Goal: Task Accomplishment & Management: Manage account settings

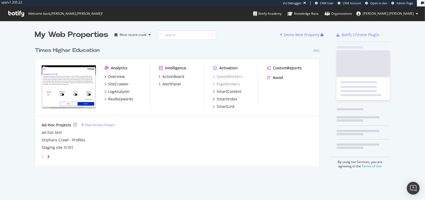
scroll to position [121, 284]
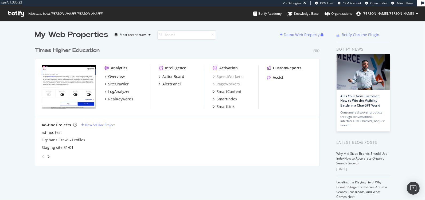
click at [78, 50] on div "Times Higher Education" at bounding box center [67, 51] width 65 height 8
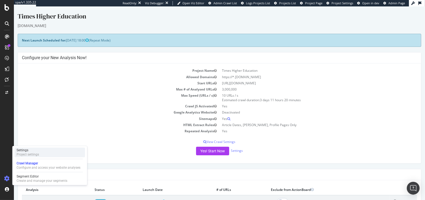
click at [30, 149] on div "Settings" at bounding box center [28, 150] width 22 height 4
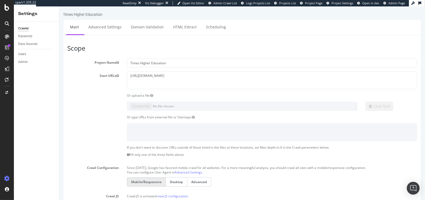
click at [24, 65] on div "Admin" at bounding box center [38, 62] width 41 height 8
click at [24, 61] on div "Admin" at bounding box center [23, 62] width 10 height 6
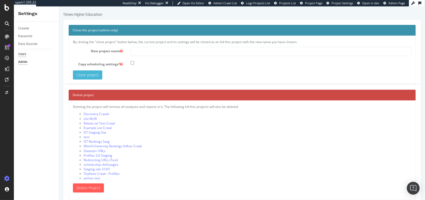
click at [21, 53] on div "Users" at bounding box center [22, 54] width 8 height 6
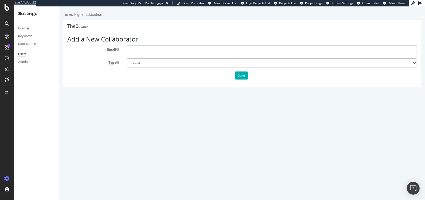
click at [143, 48] on input "text" at bounding box center [272, 49] width 290 height 9
click at [151, 62] on select "Administrator Guest" at bounding box center [272, 62] width 290 height 9
click at [88, 25] on strong "Owner" at bounding box center [83, 27] width 10 height 4
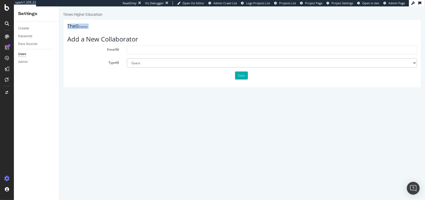
click at [89, 25] on h4 "The0 Owner" at bounding box center [242, 26] width 350 height 5
click at [6, 10] on icon at bounding box center [7, 7] width 5 height 6
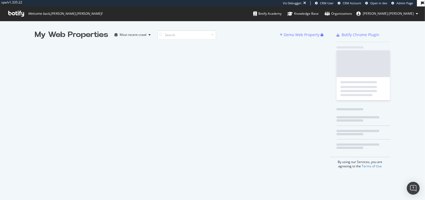
scroll to position [195, 415]
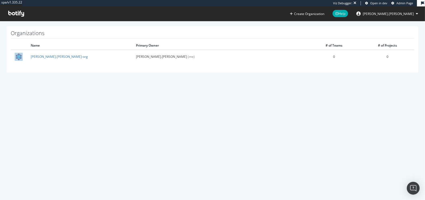
click at [126, 76] on section "Organizations Name Primary Owner # of Teams # of Projects alex.johnson-org alex…" at bounding box center [212, 52] width 425 height 62
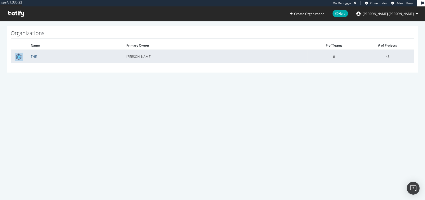
click at [34, 56] on link "THE" at bounding box center [34, 56] width 6 height 5
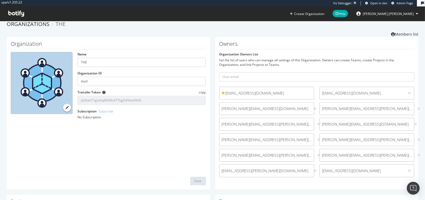
scroll to position [14, 0]
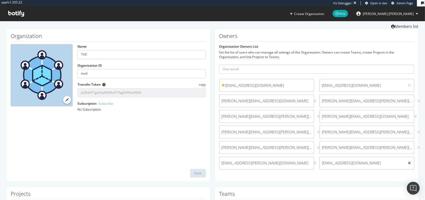
click at [411, 162] on icon at bounding box center [409, 163] width 3 height 4
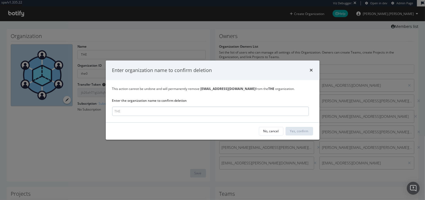
click at [157, 114] on input "modal" at bounding box center [210, 110] width 197 height 9
type input "THE"
click at [309, 133] on button "Yes, confirm" at bounding box center [299, 131] width 27 height 9
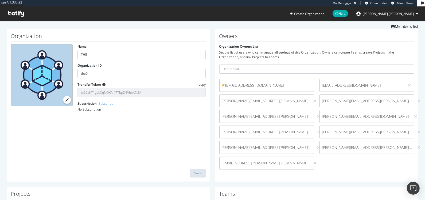
click at [93, 160] on div "Organization Name THE Organization ID the0 Transfer Token copy jb26ahT1gLbXqNOK…" at bounding box center [108, 105] width 203 height 152
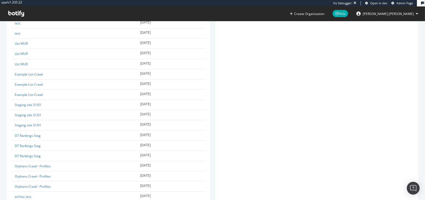
scroll to position [534, 0]
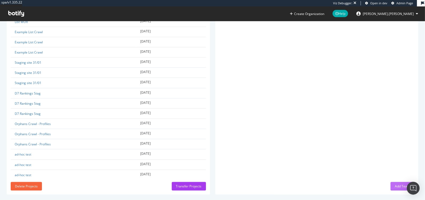
click at [395, 184] on div "Add Team" at bounding box center [402, 186] width 15 height 5
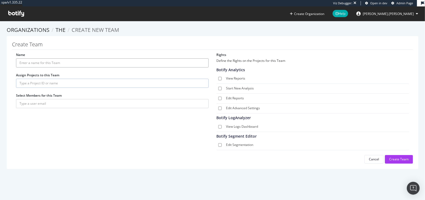
click at [29, 63] on input "Name" at bounding box center [112, 62] width 193 height 9
type input "[DATE]"
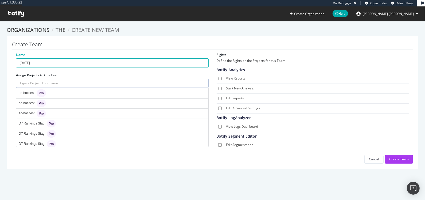
click at [43, 82] on input "text" at bounding box center [112, 83] width 193 height 9
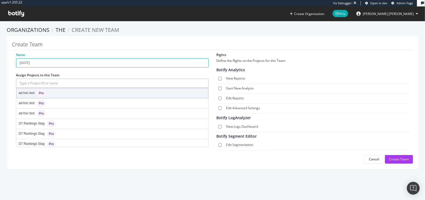
click at [58, 94] on div "ad-hoc test Pro" at bounding box center [113, 93] width 192 height 10
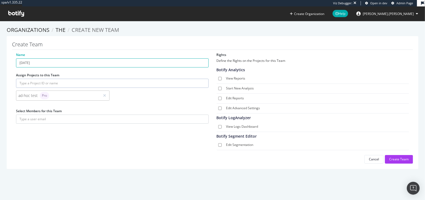
click at [70, 83] on input "text" at bounding box center [112, 83] width 193 height 9
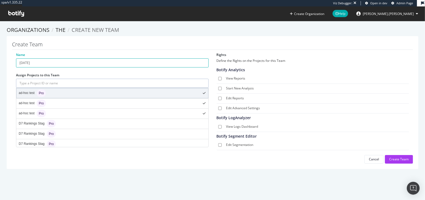
click at [64, 92] on div "ad-hoc test Pro" at bounding box center [113, 93] width 192 height 10
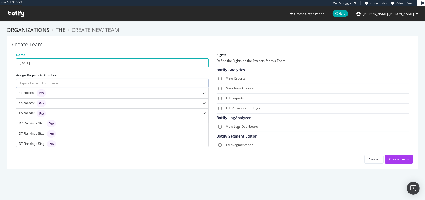
click at [60, 82] on input "text" at bounding box center [112, 83] width 193 height 9
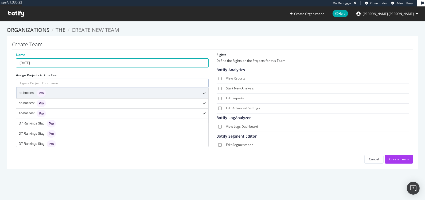
click at [58, 94] on div "ad-hoc test Pro" at bounding box center [113, 93] width 192 height 10
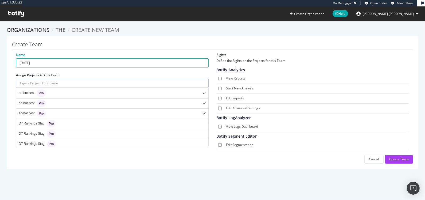
click at [58, 94] on div "ad-hoc test Pro" at bounding box center [113, 93] width 192 height 10
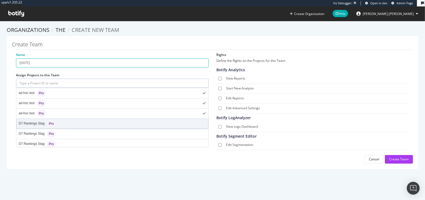
click at [61, 121] on div "D7 Rankings Stag Pro" at bounding box center [113, 124] width 192 height 10
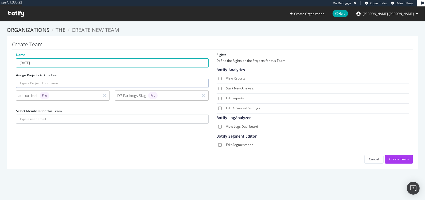
click at [88, 79] on input "text" at bounding box center [112, 83] width 193 height 9
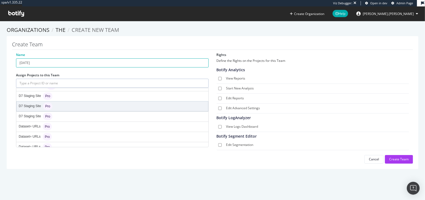
scroll to position [47, 0]
click at [132, 107] on div "D7 Staging Site Pro" at bounding box center [113, 107] width 192 height 10
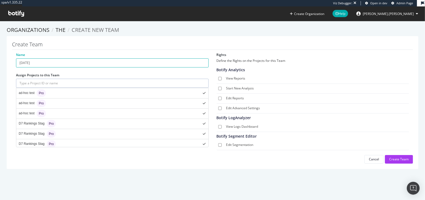
click at [117, 84] on input "text" at bounding box center [112, 83] width 193 height 9
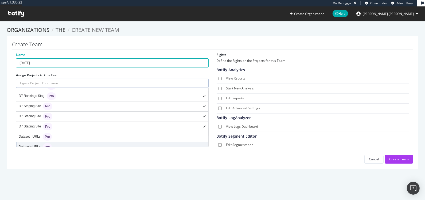
scroll to position [67, 0]
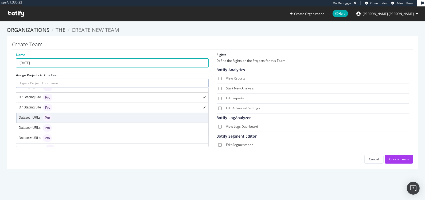
click at [150, 117] on div "Dataset= URLs Pro" at bounding box center [113, 118] width 192 height 10
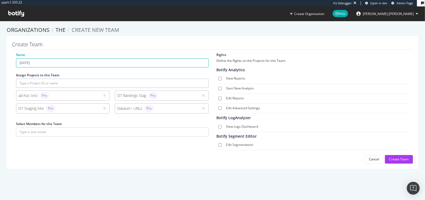
click at [146, 80] on input "text" at bounding box center [112, 83] width 193 height 9
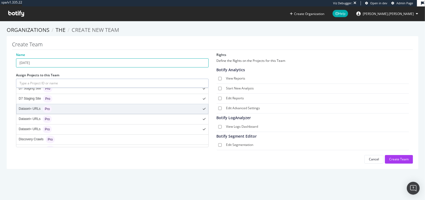
scroll to position [82, 0]
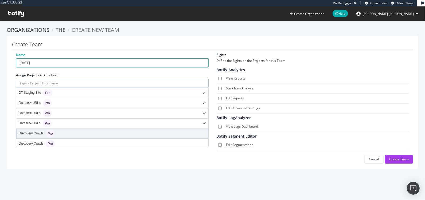
click at [156, 132] on div "Discovery Crawls Pro" at bounding box center [113, 134] width 192 height 10
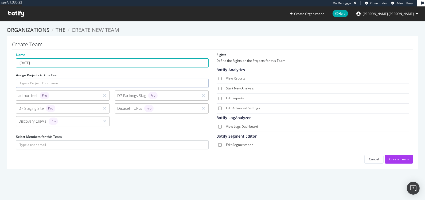
click at [165, 81] on input "text" at bounding box center [112, 83] width 193 height 9
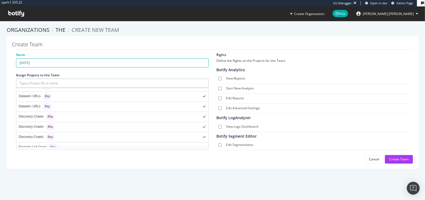
scroll to position [111, 0]
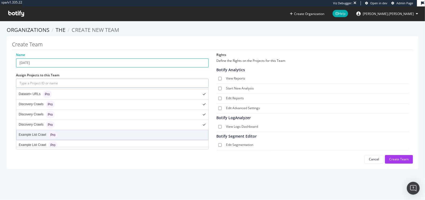
click at [161, 130] on div "Example List Crawl Pro" at bounding box center [113, 135] width 192 height 10
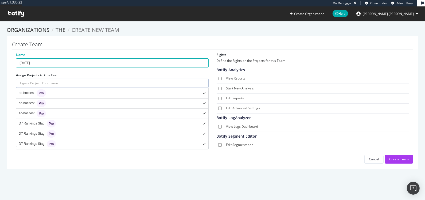
click at [148, 84] on input "text" at bounding box center [112, 83] width 193 height 9
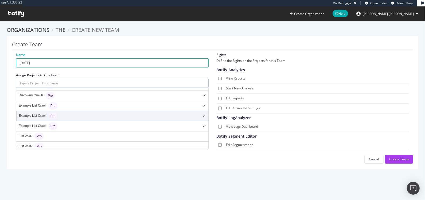
scroll to position [140, 0]
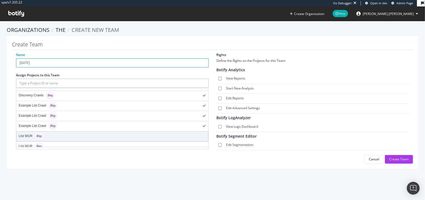
click at [162, 132] on div "LIst WUR Pro" at bounding box center [113, 136] width 192 height 10
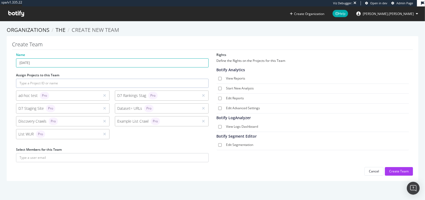
click at [157, 85] on input "text" at bounding box center [112, 83] width 193 height 9
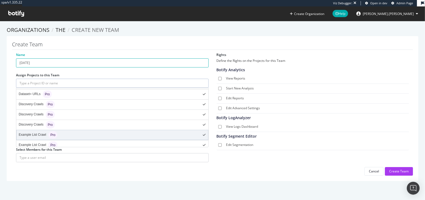
scroll to position [167, 0]
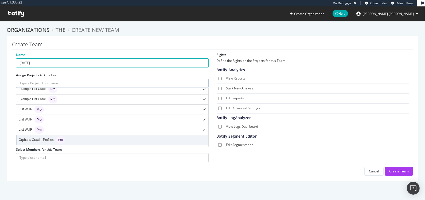
click at [159, 137] on div "Orphans Crawl - Profiles Pro" at bounding box center [113, 140] width 192 height 10
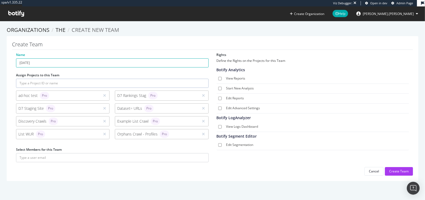
click at [141, 85] on input "text" at bounding box center [112, 83] width 193 height 9
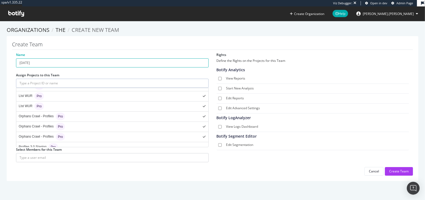
scroll to position [203, 0]
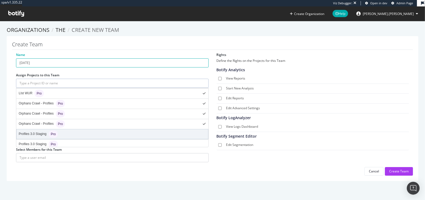
click at [152, 130] on div "Profiles 3.0 Staging Pro" at bounding box center [113, 134] width 192 height 10
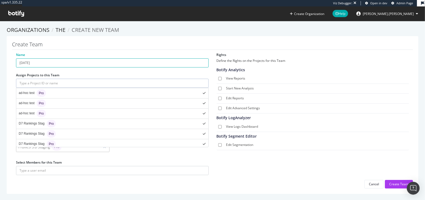
click at [126, 83] on input "text" at bounding box center [112, 83] width 193 height 9
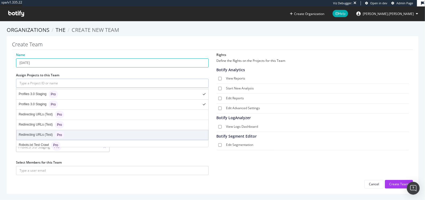
scroll to position [252, 0]
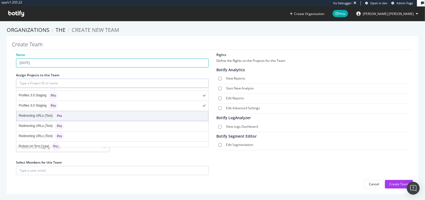
click at [93, 111] on div "Redirecting URLs (Test) Pro" at bounding box center [113, 116] width 192 height 10
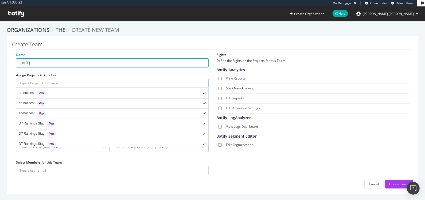
click at [82, 86] on input "text" at bounding box center [112, 83] width 193 height 9
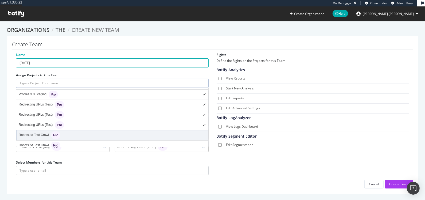
click at [101, 130] on div "Robots.txt Test Crawl Pro" at bounding box center [113, 135] width 192 height 10
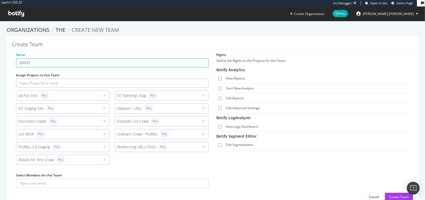
click at [110, 80] on input "text" at bounding box center [112, 83] width 193 height 9
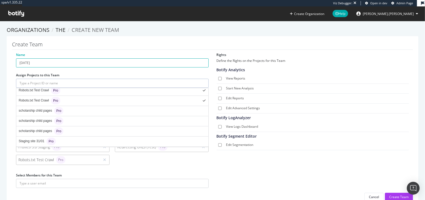
scroll to position [318, 0]
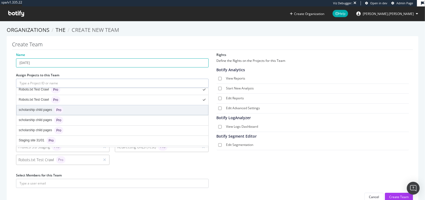
click at [145, 105] on div "scholarship child pages Pro" at bounding box center [113, 110] width 192 height 10
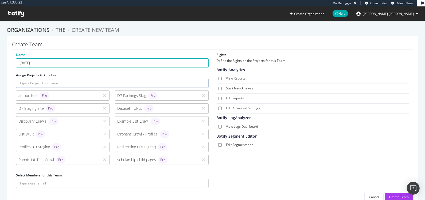
click at [123, 80] on input "text" at bounding box center [112, 83] width 193 height 9
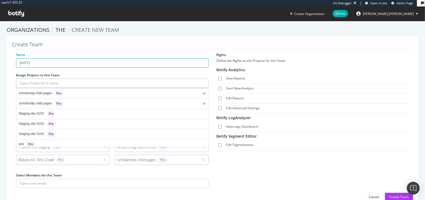
scroll to position [356, 0]
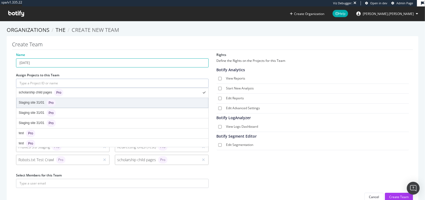
click at [167, 98] on div "Staging site 31/01 Pro" at bounding box center [113, 103] width 192 height 10
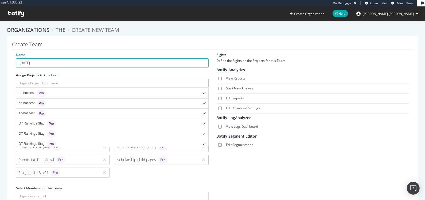
click at [98, 81] on input "text" at bounding box center [112, 83] width 193 height 9
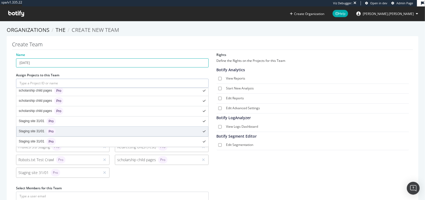
scroll to position [342, 0]
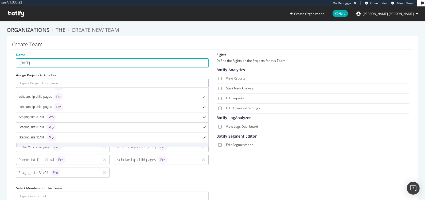
click at [174, 143] on div "test Pro" at bounding box center [113, 148] width 192 height 10
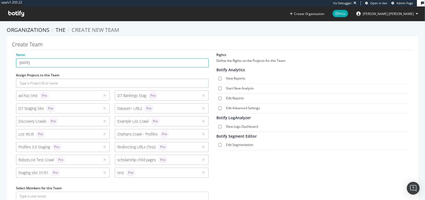
click at [145, 84] on input "text" at bounding box center [112, 83] width 193 height 9
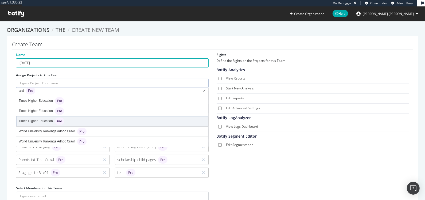
scroll to position [408, 0]
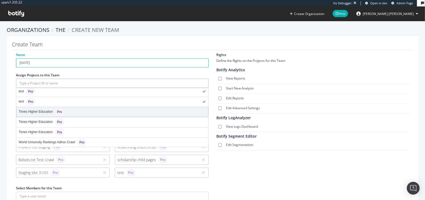
drag, startPoint x: 163, startPoint y: 106, endPoint x: 156, endPoint y: 99, distance: 10.2
click at [163, 107] on div "Times Higher Education Pro" at bounding box center [113, 112] width 192 height 10
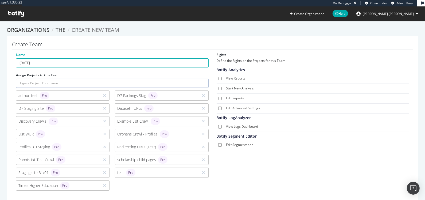
click at [67, 83] on input "text" at bounding box center [112, 83] width 193 height 9
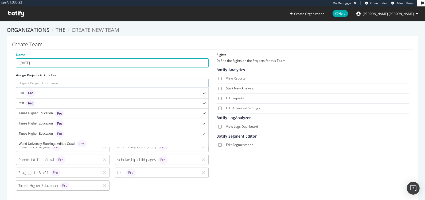
scroll to position [419, 0]
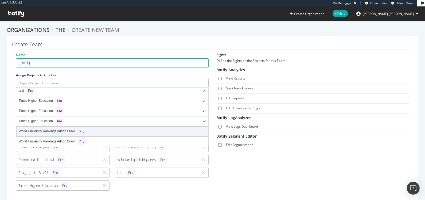
click at [122, 126] on div "World University Rankings Adhoc Crawl Pro" at bounding box center [113, 131] width 192 height 10
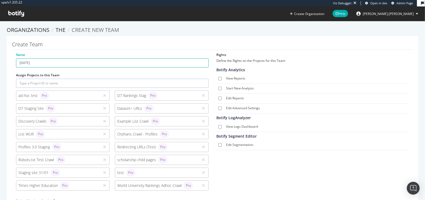
click at [111, 83] on input "text" at bounding box center [112, 83] width 193 height 9
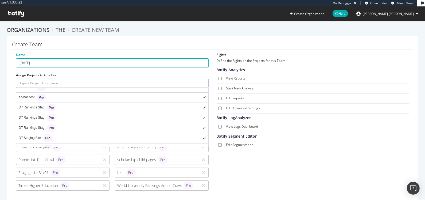
scroll to position [0, 0]
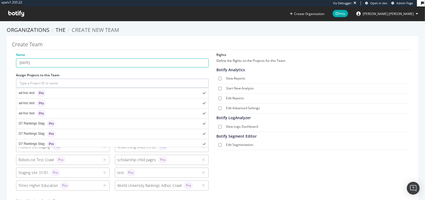
click at [261, 169] on div "Name August 2025 Assign Projects to this Team ad-hoc test Pro ad-hoc test Pro a…" at bounding box center [212, 139] width 401 height 174
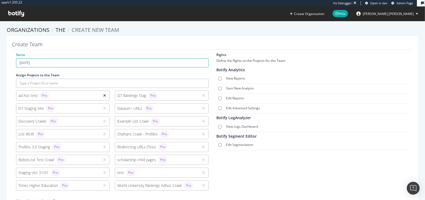
click at [104, 94] on icon at bounding box center [104, 96] width 3 height 4
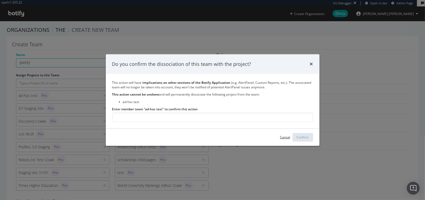
drag, startPoint x: 284, startPoint y: 137, endPoint x: 239, endPoint y: 125, distance: 46.8
click at [284, 137] on div "Cancel" at bounding box center [285, 137] width 10 height 5
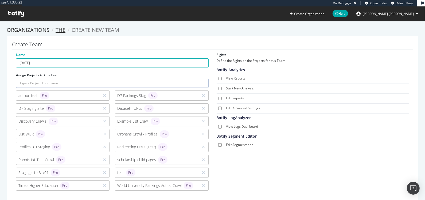
click at [60, 29] on link "THE" at bounding box center [61, 29] width 10 height 7
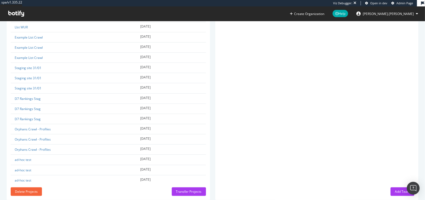
scroll to position [534, 0]
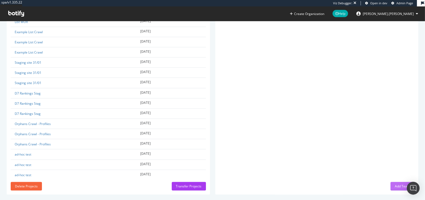
click at [395, 184] on div "Add Team" at bounding box center [402, 186] width 15 height 5
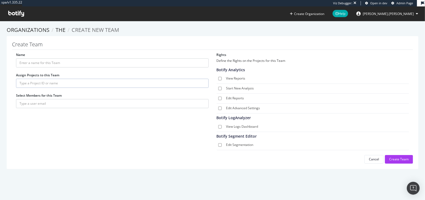
click at [51, 81] on input "text" at bounding box center [112, 83] width 193 height 9
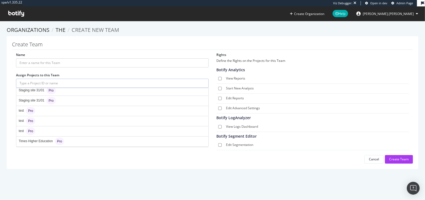
scroll to position [390, 0]
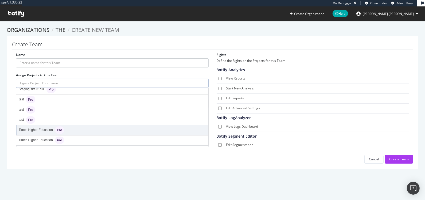
click at [80, 125] on div "Times Higher Education Pro" at bounding box center [113, 130] width 192 height 10
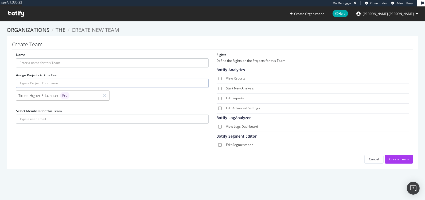
click at [105, 84] on input "text" at bounding box center [112, 83] width 193 height 9
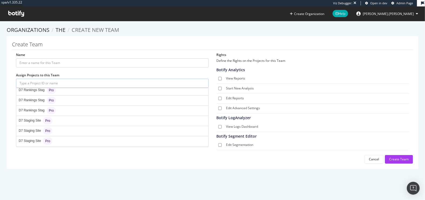
scroll to position [0, 0]
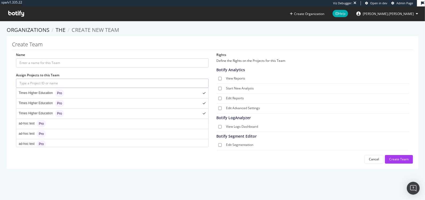
click at [7, 110] on div "Create Team Name Assign Projects to this Team Times Higher Education Pro Times …" at bounding box center [213, 102] width 412 height 133
click at [56, 120] on input "text" at bounding box center [112, 118] width 193 height 9
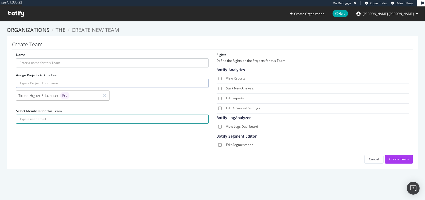
paste input "[EMAIL_ADDRESS][DOMAIN_NAME]"
type input "[EMAIL_ADDRESS][DOMAIN_NAME]"
click at [114, 132] on div "Name Assign Projects to this Team Times Higher Education Pro Select Members for…" at bounding box center [212, 107] width 401 height 111
click at [200, 119] on button "submit" at bounding box center [204, 118] width 9 height 9
click at [39, 80] on input "text" at bounding box center [112, 83] width 193 height 9
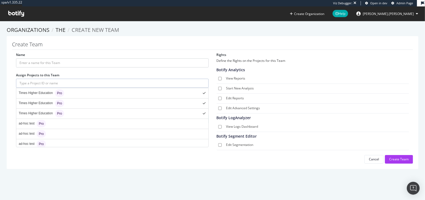
click at [94, 71] on div "Name Assign Projects to this Team Times Higher Education Pro Times Higher Educa…" at bounding box center [112, 99] width 201 height 95
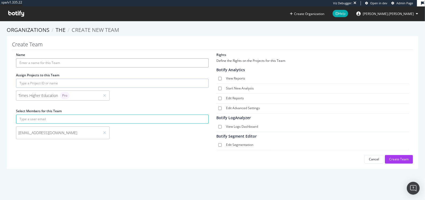
click at [58, 60] on input "Name" at bounding box center [112, 62] width 193 height 9
type input "[DATE]"
click at [218, 78] on input "View Reports" at bounding box center [219, 78] width 3 height 3
checkbox input "true"
click at [218, 126] on input "View Logs Dashboard" at bounding box center [219, 126] width 3 height 3
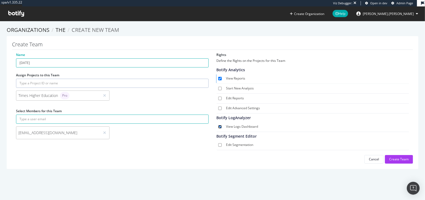
checkbox input "true"
click at [160, 151] on div "Name August 2025 Assign Projects to this Team Times Higher Education Pro Select…" at bounding box center [212, 107] width 401 height 111
click at [394, 157] on div "Create Team" at bounding box center [400, 159] width 20 height 5
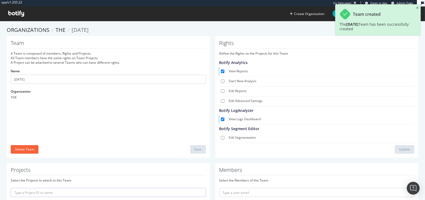
click at [247, 24] on section "Organizations THE [DATE] Team A Team is composed of members, Rights and Project…" at bounding box center [212, 131] width 425 height 221
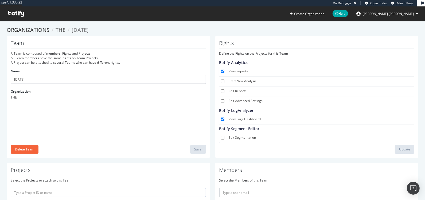
scroll to position [41, 0]
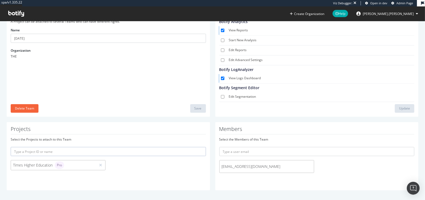
click at [259, 165] on span "[EMAIL_ADDRESS][DOMAIN_NAME]" at bounding box center [267, 166] width 90 height 5
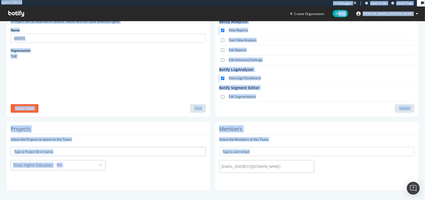
click at [259, 165] on span "[EMAIL_ADDRESS][DOMAIN_NAME]" at bounding box center [267, 166] width 90 height 5
click at [257, 165] on span "[EMAIL_ADDRESS][DOMAIN_NAME]" at bounding box center [267, 166] width 90 height 5
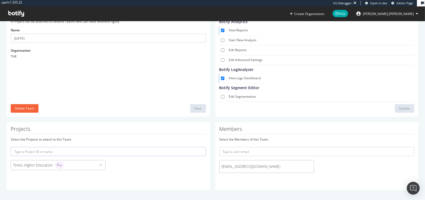
click at [267, 164] on span "[EMAIL_ADDRESS][DOMAIN_NAME]" at bounding box center [267, 166] width 90 height 5
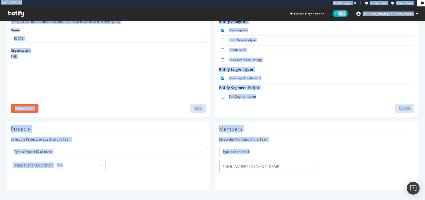
click at [267, 164] on span "[EMAIL_ADDRESS][DOMAIN_NAME]" at bounding box center [267, 166] width 90 height 5
copy div "spa/v1.335.22 Viz Debugger: Open in dev Admin Page Create Organization Help ale…"
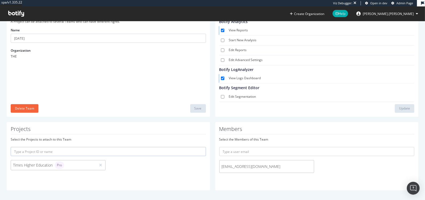
click at [165, 170] on div "Times Higher Education Pro" at bounding box center [108, 166] width 201 height 13
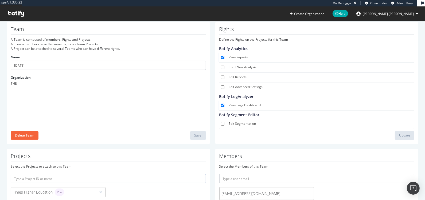
scroll to position [0, 0]
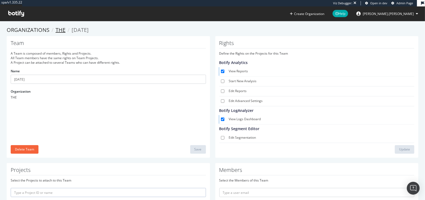
click at [56, 32] on link "THE" at bounding box center [61, 29] width 10 height 7
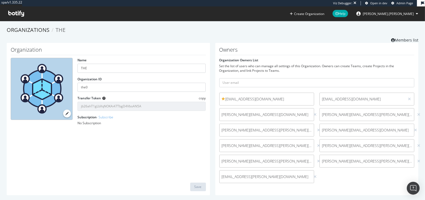
click at [237, 64] on div "Set the list of users who can manage all settings of this Organization. Owners …" at bounding box center [316, 68] width 195 height 9
click at [237, 63] on form "Organization Owners List Set the list of users who can manage all settings of t…" at bounding box center [316, 122] width 195 height 128
click at [227, 64] on div "Set the list of users who can manage all settings of this Organization. Owners …" at bounding box center [316, 68] width 195 height 9
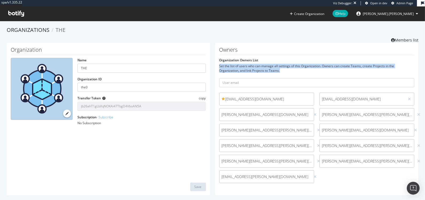
click at [227, 64] on div "Set the list of users who can manage all settings of this Organization. Owners …" at bounding box center [316, 68] width 195 height 9
click at [236, 67] on div "Set the list of users who can manage all settings of this Organization. Owners …" at bounding box center [316, 68] width 195 height 9
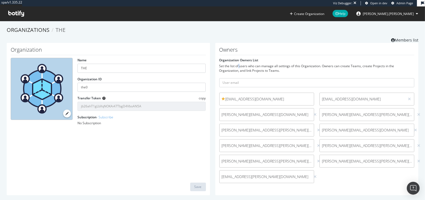
click at [236, 67] on div "Set the list of users who can manage all settings of this Organization. Owners …" at bounding box center [316, 68] width 195 height 9
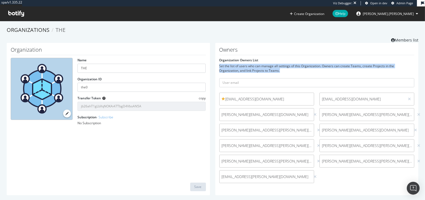
click at [236, 67] on div "Set the list of users who can manage all settings of this Organization. Owners …" at bounding box center [316, 68] width 195 height 9
click at [226, 69] on div "Set the list of users who can manage all settings of this Organization. Owners …" at bounding box center [316, 68] width 195 height 9
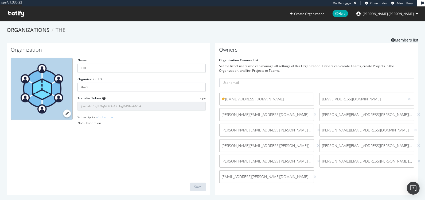
click at [176, 34] on div "Organizations THE Members list" at bounding box center [213, 34] width 412 height 17
click at [89, 123] on div "No Subscription" at bounding box center [142, 123] width 128 height 5
click at [78, 124] on div "No Subscription" at bounding box center [142, 123] width 128 height 5
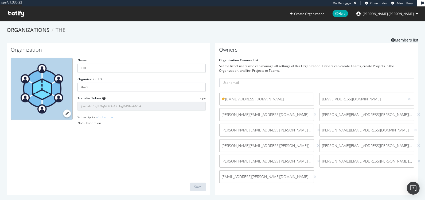
click at [250, 62] on label "Organization Owners List" at bounding box center [238, 60] width 39 height 5
click at [255, 69] on div "Set the list of users who can manage all settings of this Organization. Owners …" at bounding box center [316, 68] width 195 height 9
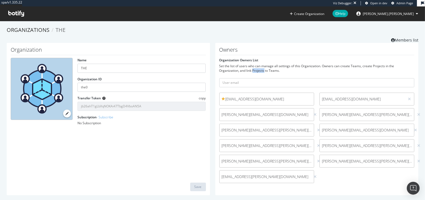
click at [255, 69] on div "Set the list of users who can manage all settings of this Organization. Owners …" at bounding box center [316, 68] width 195 height 9
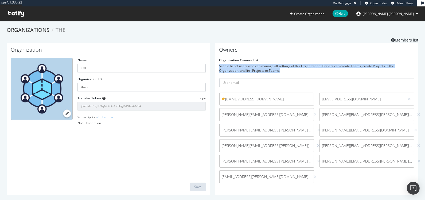
click at [255, 69] on div "Set the list of users who can manage all settings of this Organization. Owners …" at bounding box center [316, 68] width 195 height 9
click at [227, 70] on div "Set the list of users who can manage all settings of this Organization. Owners …" at bounding box center [316, 68] width 195 height 9
drag, startPoint x: 216, startPoint y: 45, endPoint x: 361, endPoint y: 69, distance: 147.0
click at [361, 69] on div "Owners Organization Owners List Set the list of users who can manage all settin…" at bounding box center [316, 119] width 203 height 152
click at [361, 69] on div "Set the list of users who can manage all settings of this Organization. Owners …" at bounding box center [316, 68] width 195 height 9
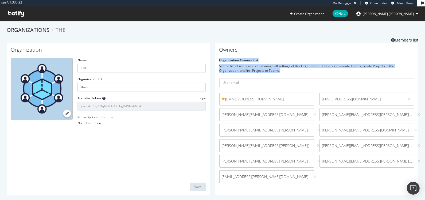
drag, startPoint x: 361, startPoint y: 70, endPoint x: 236, endPoint y: 55, distance: 126.2
click at [236, 55] on div "Owners Organization Owners List Set the list of users who can manage all settin…" at bounding box center [316, 119] width 203 height 152
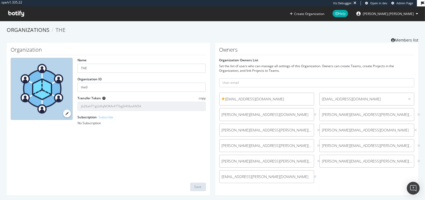
click at [236, 55] on div "Owners Organization Owners List Set the list of users who can manage all settin…" at bounding box center [316, 119] width 203 height 152
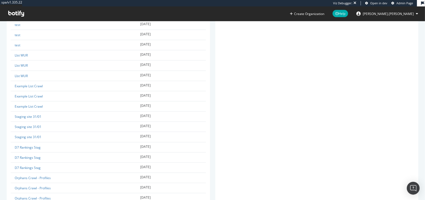
scroll to position [534, 0]
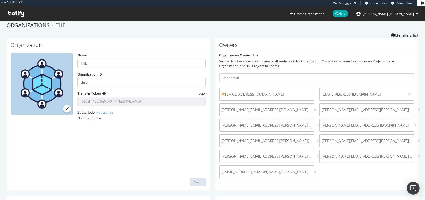
scroll to position [0, 0]
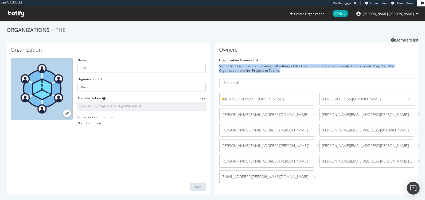
drag, startPoint x: 217, startPoint y: 63, endPoint x: 323, endPoint y: 71, distance: 106.7
click at [323, 71] on form "Organization Owners List Set the list of users who can manage all settings of t…" at bounding box center [316, 122] width 195 height 128
click at [323, 71] on div "Set the list of users who can manage all settings of this Organization. Owners …" at bounding box center [316, 68] width 195 height 9
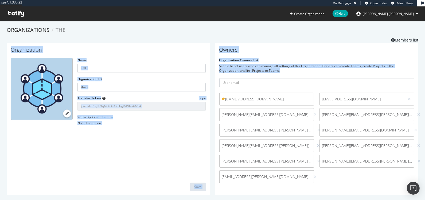
drag, startPoint x: 323, startPoint y: 71, endPoint x: 200, endPoint y: 47, distance: 125.6
click at [200, 47] on div "Organization Name THE Organization ID the0 Transfer Token copy jb26ahT1gLbXqNOK…" at bounding box center [212, 121] width 417 height 157
click at [238, 49] on h1 "Owners" at bounding box center [316, 51] width 195 height 8
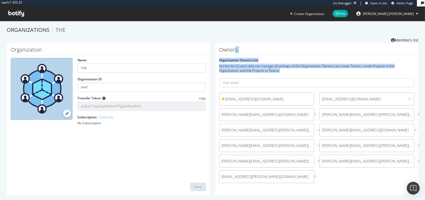
drag, startPoint x: 234, startPoint y: 49, endPoint x: 319, endPoint y: 73, distance: 88.5
click at [319, 73] on div "Owners Organization Owners List Set the list of users who can manage all settin…" at bounding box center [316, 119] width 203 height 152
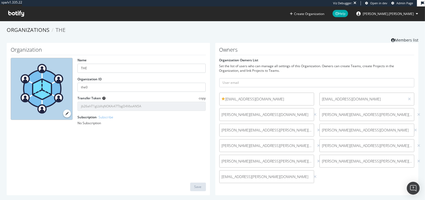
click at [319, 73] on form "Organization Owners List Set the list of users who can manage all settings of t…" at bounding box center [316, 122] width 195 height 128
drag, startPoint x: 319, startPoint y: 73, endPoint x: 205, endPoint y: 36, distance: 120.2
click at [279, 43] on div "Owners Organization Owners List Set the list of users who can manage all settin…" at bounding box center [316, 119] width 203 height 152
click at [255, 66] on div "Set the list of users who can manage all settings of this Organization. Owners …" at bounding box center [316, 68] width 195 height 9
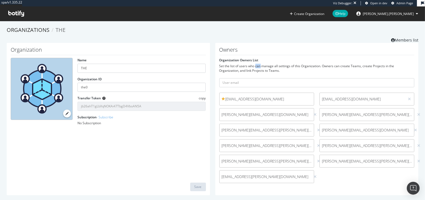
click at [255, 66] on div "Set the list of users who can manage all settings of this Organization. Owners …" at bounding box center [316, 68] width 195 height 9
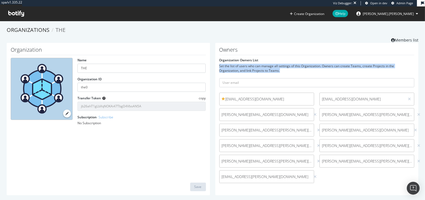
click at [255, 66] on div "Set the list of users who can manage all settings of this Organization. Owners …" at bounding box center [316, 68] width 195 height 9
click at [246, 66] on div "Set the list of users who can manage all settings of this Organization. Owners …" at bounding box center [316, 68] width 195 height 9
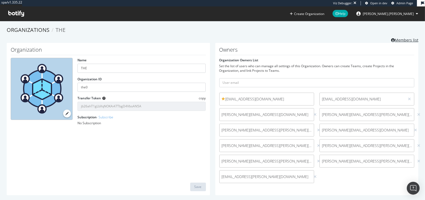
click at [395, 40] on link "Members list" at bounding box center [404, 39] width 27 height 7
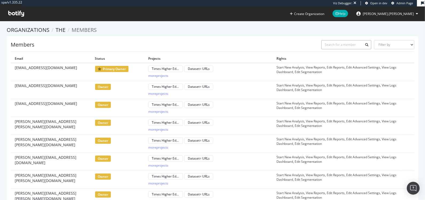
click at [349, 47] on input "text" at bounding box center [347, 44] width 50 height 9
click at [394, 45] on select "Filter by Primary Owner Owner Member Admin Collaborator Guest Collaborator" at bounding box center [394, 44] width 40 height 9
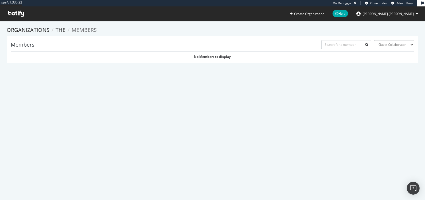
click at [383, 41] on select "Filter by Primary Owner Owner Member Admin Collaborator Guest Collaborator" at bounding box center [394, 44] width 40 height 9
click at [386, 42] on select "Filter by Primary Owner Owner Member Admin Collaborator Guest Collaborator" at bounding box center [394, 44] width 40 height 9
click at [387, 46] on select "Filter by Primary Owner Owner Member Admin Collaborator Guest Collaborator" at bounding box center [394, 44] width 40 height 9
select select "owner"
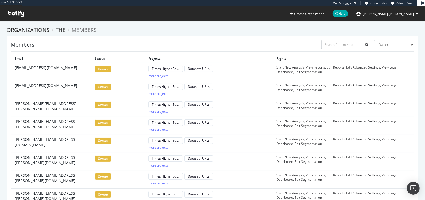
click at [18, 13] on icon at bounding box center [16, 14] width 16 height 6
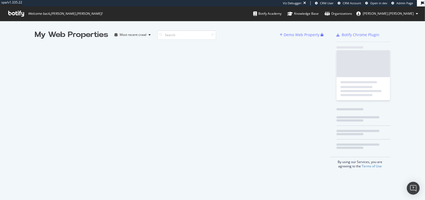
scroll to position [195, 415]
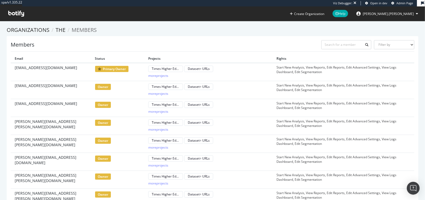
click at [20, 45] on h1 "Members" at bounding box center [23, 45] width 24 height 6
click at [68, 27] on li "Members" at bounding box center [81, 30] width 31 height 8
click at [63, 29] on link "THE" at bounding box center [61, 29] width 10 height 7
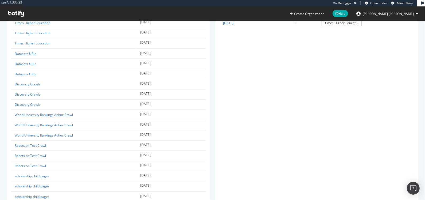
scroll to position [68, 0]
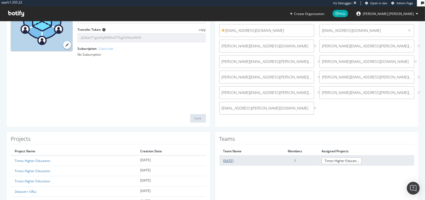
click at [232, 158] on link "[DATE]" at bounding box center [229, 160] width 10 height 5
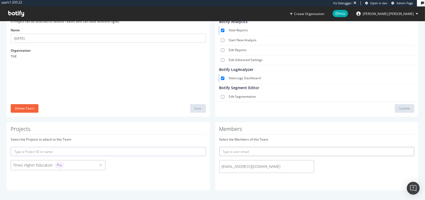
click at [244, 152] on input "text" at bounding box center [316, 151] width 195 height 9
click at [245, 137] on div "Select the Members of this Team" at bounding box center [316, 139] width 195 height 5
click at [236, 138] on div "Select the Members of this Team" at bounding box center [316, 139] width 195 height 5
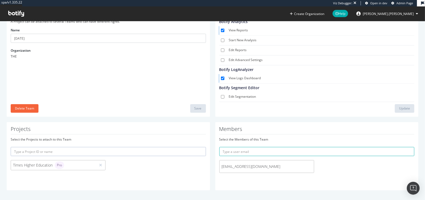
click at [43, 149] on input "text" at bounding box center [108, 151] width 195 height 9
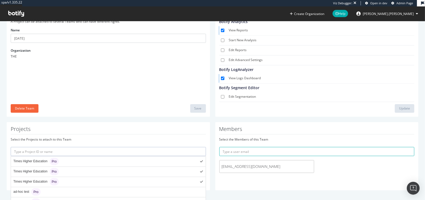
click at [5, 157] on div "Projects Select the Projects to attach to this Team Times Higher Education Pro …" at bounding box center [108, 156] width 209 height 68
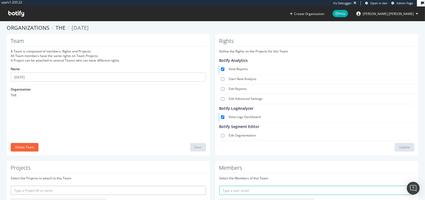
scroll to position [0, 0]
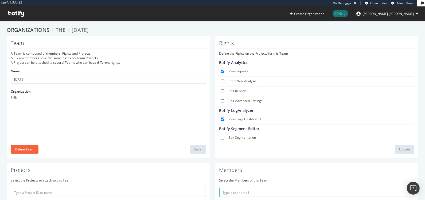
click at [348, 14] on span "Help" at bounding box center [341, 13] width 16 height 7
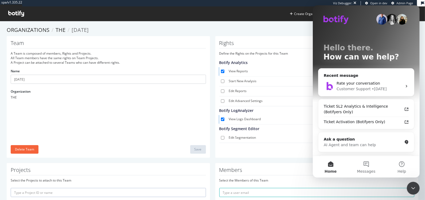
click at [47, 53] on div "A Team is composed of members, Rights and Projects. All Team members have the s…" at bounding box center [108, 58] width 195 height 14
click at [24, 60] on div "A Team is composed of members, Rights and Projects. All Team members have the s…" at bounding box center [108, 58] width 195 height 14
drag, startPoint x: 13, startPoint y: 59, endPoint x: 124, endPoint y: 59, distance: 110.7
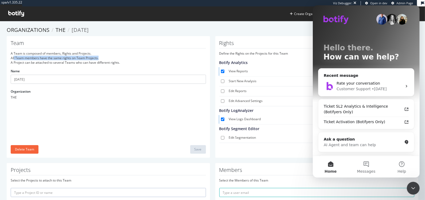
click at [124, 59] on div "A Team is composed of members, Rights and Projects. All Team members have the s…" at bounding box center [108, 58] width 195 height 14
click at [21, 13] on icon at bounding box center [16, 14] width 16 height 6
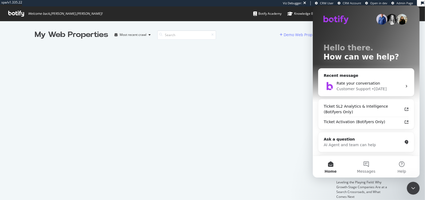
scroll to position [195, 415]
click at [242, 66] on div "My Web Properties Most recent crawl Demo Web Property" at bounding box center [182, 152] width 295 height 247
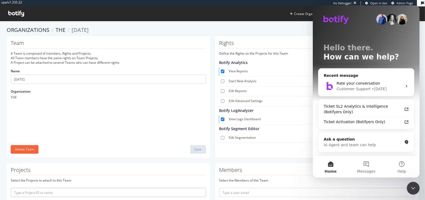
click at [12, 12] on icon at bounding box center [16, 14] width 16 height 6
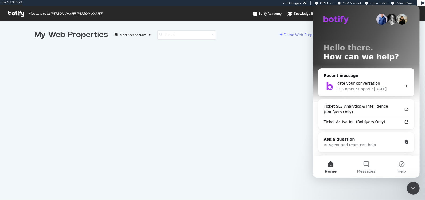
scroll to position [195, 415]
click at [245, 43] on div "My Web Properties Most recent crawl Demo Web Property" at bounding box center [182, 152] width 295 height 247
click at [414, 184] on icon "Close Intercom Messenger" at bounding box center [413, 187] width 6 height 6
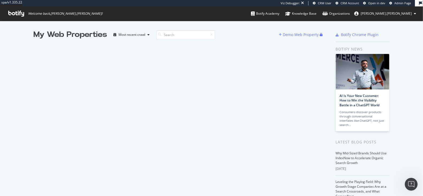
scroll to position [191, 413]
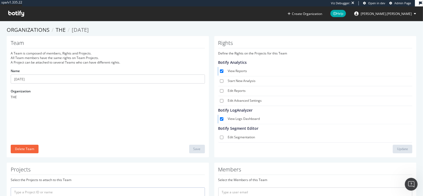
click at [236, 61] on h4 "Botify Analytics" at bounding box center [314, 62] width 192 height 4
click at [235, 62] on h4 "Botify Analytics" at bounding box center [314, 62] width 192 height 4
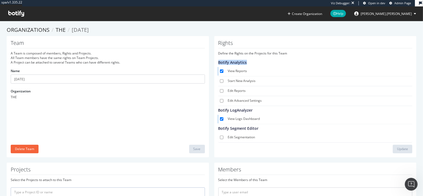
click at [235, 62] on h4 "Botify Analytics" at bounding box center [314, 62] width 192 height 4
click at [237, 62] on h4 "Botify Analytics" at bounding box center [314, 62] width 192 height 4
click at [245, 63] on h4 "Botify Analytics" at bounding box center [314, 62] width 192 height 4
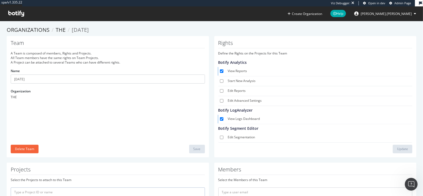
click at [238, 64] on h4 "Botify Analytics" at bounding box center [314, 62] width 192 height 4
click at [238, 63] on h4 "Botify Analytics" at bounding box center [314, 62] width 192 height 4
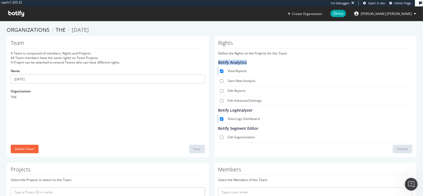
click at [238, 63] on h4 "Botify Analytics" at bounding box center [314, 62] width 192 height 4
click at [241, 63] on h4 "Botify Analytics" at bounding box center [314, 62] width 192 height 4
click at [236, 63] on h4 "Botify Analytics" at bounding box center [314, 62] width 192 height 4
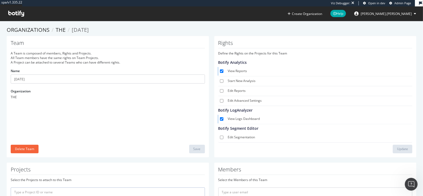
click at [245, 52] on p "Define the Rights on the Projects for this Team" at bounding box center [315, 53] width 194 height 5
click at [244, 52] on p "Define the Rights on the Projects for this Team" at bounding box center [315, 53] width 194 height 5
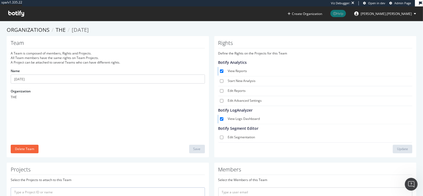
click at [346, 14] on span "Help" at bounding box center [338, 13] width 16 height 7
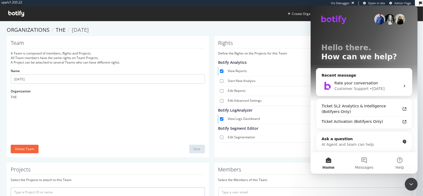
click at [274, 29] on ol "Organizations THE August 2025" at bounding box center [211, 30] width 409 height 8
click at [407, 187] on icon "Close Intercom Messenger" at bounding box center [410, 184] width 6 height 6
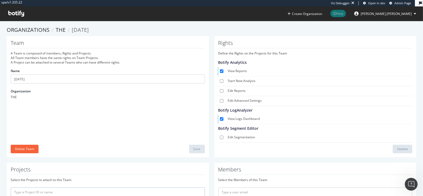
click at [346, 14] on span "Help" at bounding box center [338, 13] width 16 height 7
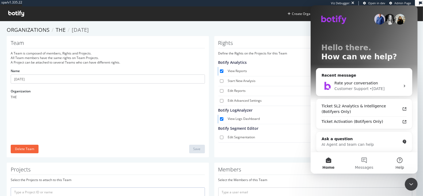
click at [399, 159] on button "Help" at bounding box center [400, 162] width 36 height 21
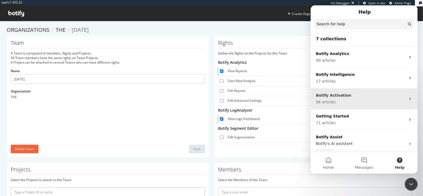
scroll to position [47, 0]
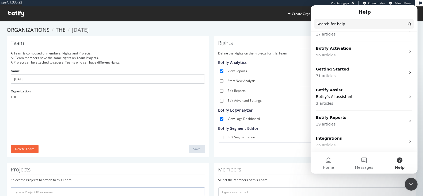
click at [293, 28] on ol "Organizations THE August 2025" at bounding box center [211, 30] width 409 height 8
click at [395, 164] on button "Help" at bounding box center [400, 162] width 36 height 21
click at [411, 184] on icon "Close Intercom Messenger" at bounding box center [411, 184] width 4 height 2
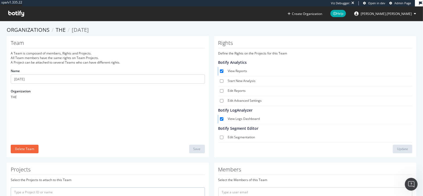
click at [230, 61] on h4 "Botify Analytics" at bounding box center [314, 62] width 192 height 4
click at [227, 62] on h4 "Botify Analytics" at bounding box center [314, 62] width 192 height 4
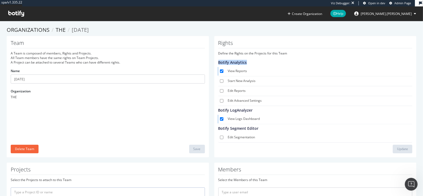
click at [227, 62] on h4 "Botify Analytics" at bounding box center [314, 62] width 192 height 4
click at [233, 61] on h4 "Botify Analytics" at bounding box center [314, 62] width 192 height 4
click at [234, 61] on h4 "Botify Analytics" at bounding box center [314, 62] width 192 height 4
click at [226, 63] on h4 "Botify Analytics" at bounding box center [314, 62] width 192 height 4
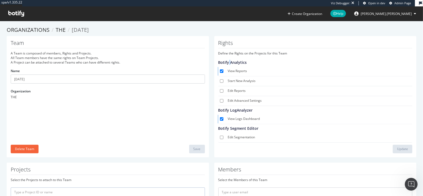
click at [226, 63] on h4 "Botify Analytics" at bounding box center [314, 62] width 192 height 4
click at [234, 61] on h4 "Botify Analytics" at bounding box center [314, 62] width 192 height 4
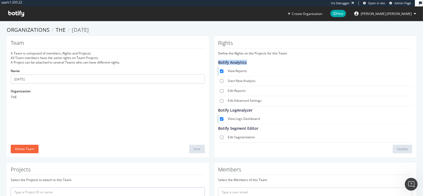
click at [234, 61] on h4 "Botify Analytics" at bounding box center [314, 62] width 192 height 4
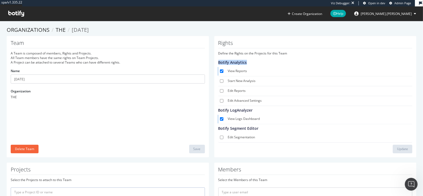
click at [234, 61] on h4 "Botify Analytics" at bounding box center [314, 62] width 192 height 4
click at [233, 61] on h4 "Botify Analytics" at bounding box center [314, 62] width 192 height 4
click at [234, 62] on h4 "Botify Analytics" at bounding box center [314, 62] width 192 height 4
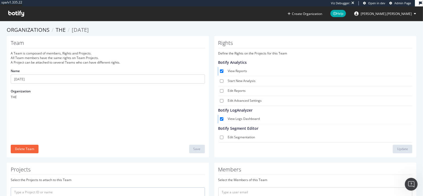
click at [234, 62] on h4 "Botify Analytics" at bounding box center [314, 62] width 192 height 4
click at [233, 62] on h4 "Botify Analytics" at bounding box center [314, 62] width 192 height 4
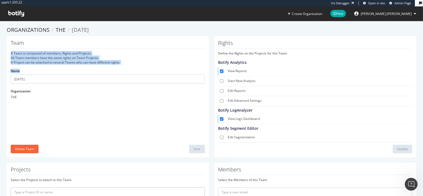
drag, startPoint x: 7, startPoint y: 52, endPoint x: 156, endPoint y: 69, distance: 150.2
click at [156, 69] on div "Team A Team is composed of members, Rights and Projects. All Team members have …" at bounding box center [108, 96] width 202 height 121
click at [146, 60] on div "A Team is composed of members, Rights and Projects. All Team members have the s…" at bounding box center [108, 58] width 194 height 14
drag, startPoint x: 146, startPoint y: 60, endPoint x: 16, endPoint y: 56, distance: 130.3
click at [16, 56] on div "A Team is composed of members, Rights and Projects. All Team members have the s…" at bounding box center [108, 58] width 194 height 14
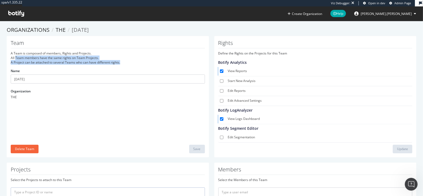
click at [16, 56] on div "A Team is composed of members, Rights and Projects. All Team members have the s…" at bounding box center [108, 58] width 194 height 14
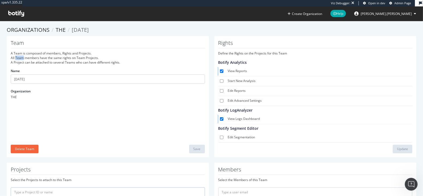
click at [16, 56] on div "A Team is composed of members, Rights and Projects. All Team members have the s…" at bounding box center [108, 58] width 194 height 14
click at [51, 58] on div "A Team is composed of members, Rights and Projects. All Team members have the s…" at bounding box center [108, 58] width 194 height 14
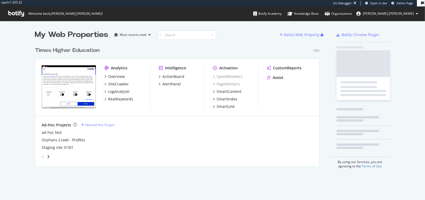
scroll to position [121, 284]
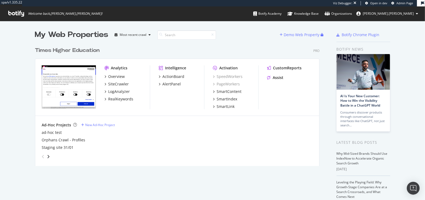
click at [57, 32] on div "My Web Properties" at bounding box center [72, 34] width 74 height 11
click at [57, 31] on div "My Web Properties" at bounding box center [72, 34] width 74 height 11
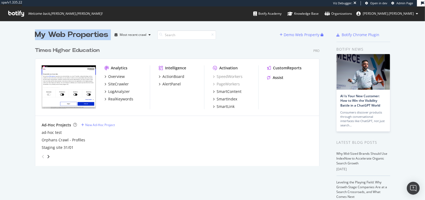
click at [57, 31] on div "My Web Properties" at bounding box center [72, 34] width 74 height 11
click at [51, 34] on div "My Web Properties" at bounding box center [72, 34] width 74 height 11
click at [60, 34] on div "My Web Properties" at bounding box center [72, 34] width 74 height 11
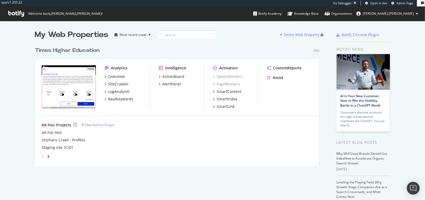
scroll to position [195, 415]
click at [80, 34] on div "My Web Properties" at bounding box center [72, 34] width 74 height 11
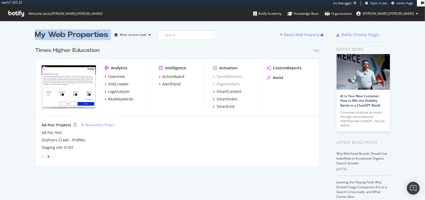
click at [80, 34] on div "My Web Properties" at bounding box center [72, 34] width 74 height 11
click at [68, 35] on div "My Web Properties" at bounding box center [72, 34] width 74 height 11
click at [76, 35] on div "My Web Properties" at bounding box center [72, 34] width 74 height 11
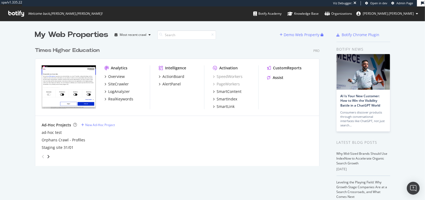
click at [77, 49] on div "Times Higher Education" at bounding box center [67, 51] width 65 height 8
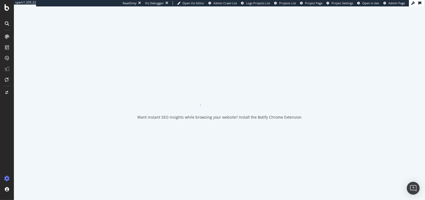
click at [77, 49] on div "Want instant SEO insights while browsing your website? Install the Botify Chrom…" at bounding box center [219, 102] width 411 height 193
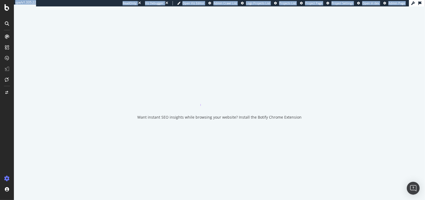
click at [77, 49] on div "Want instant SEO insights while browsing your website? Install the Botify Chrom…" at bounding box center [219, 102] width 411 height 193
click at [158, 125] on div "Want instant SEO insights while browsing your website? Install the Botify Chrom…" at bounding box center [219, 102] width 411 height 193
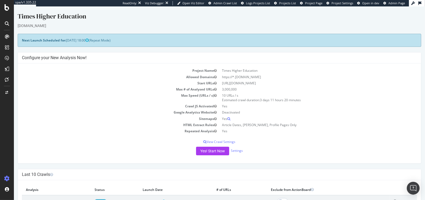
click at [75, 19] on div "Times Higher Education" at bounding box center [219, 17] width 404 height 11
click at [56, 21] on div "Times Higher Education" at bounding box center [219, 17] width 404 height 11
click at [57, 19] on div "Times Higher Education" at bounding box center [219, 17] width 404 height 11
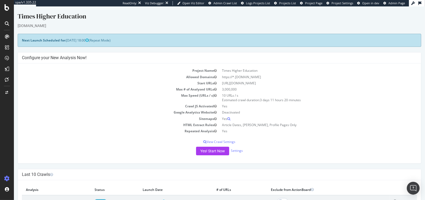
click at [57, 19] on div "Times Higher Education" at bounding box center [219, 17] width 404 height 11
click at [83, 19] on div "Times Higher Education" at bounding box center [219, 17] width 404 height 11
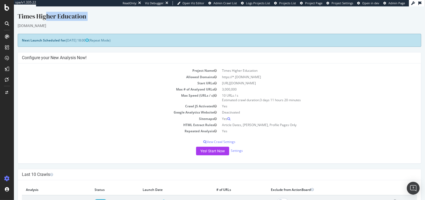
click at [78, 19] on div "Times Higher Education" at bounding box center [219, 17] width 404 height 11
click at [82, 18] on div "Times Higher Education" at bounding box center [219, 17] width 404 height 11
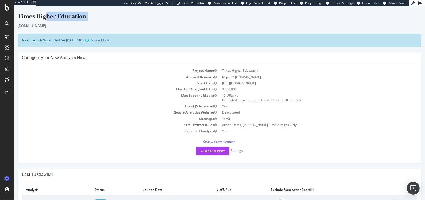
click at [82, 18] on div "Times Higher Education" at bounding box center [219, 17] width 404 height 11
click at [80, 19] on div "Times Higher Education" at bounding box center [219, 17] width 404 height 11
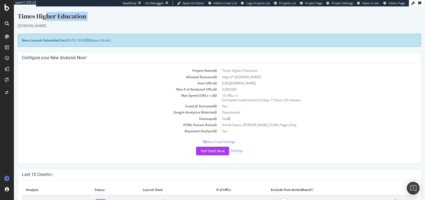
click at [79, 19] on div "Times Higher Education" at bounding box center [219, 17] width 404 height 11
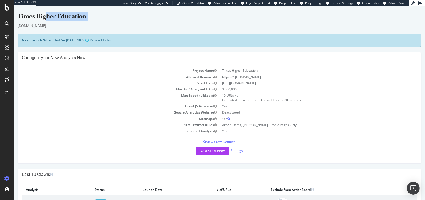
click at [79, 19] on div "Times Higher Education" at bounding box center [219, 17] width 404 height 11
click at [79, 18] on div "Times Higher Education" at bounding box center [219, 17] width 404 height 11
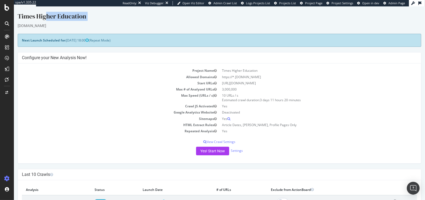
click at [93, 21] on div "Times Higher Education" at bounding box center [219, 17] width 404 height 11
drag, startPoint x: 90, startPoint y: 18, endPoint x: 26, endPoint y: 19, distance: 63.9
click at [26, 19] on div "Times Higher Education" at bounding box center [219, 17] width 404 height 11
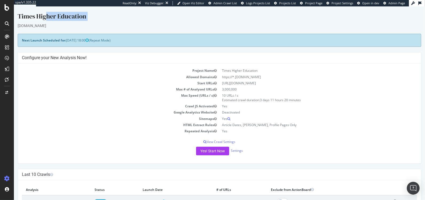
click at [26, 19] on div "Times Higher Education" at bounding box center [219, 17] width 404 height 11
click at [41, 17] on div "Times Higher Education" at bounding box center [219, 17] width 404 height 11
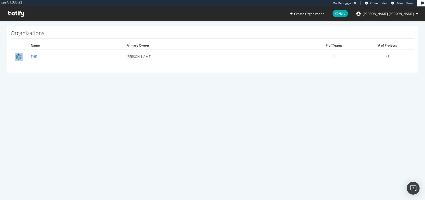
click at [21, 13] on icon at bounding box center [16, 14] width 16 height 6
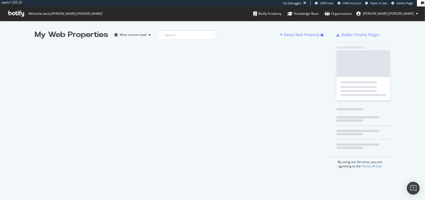
scroll to position [195, 415]
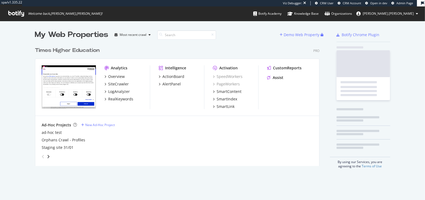
scroll to position [121, 284]
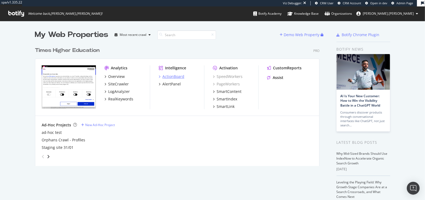
click at [164, 76] on div "ActionBoard" at bounding box center [174, 76] width 22 height 5
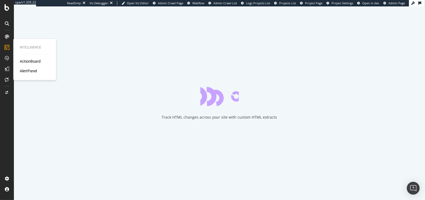
click at [31, 72] on div "AlertPanel" at bounding box center [28, 70] width 17 height 5
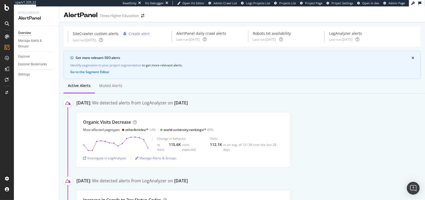
click at [188, 102] on div "[DATE]" at bounding box center [181, 103] width 14 height 6
click at [186, 103] on div "We detected alerts from LogAnalyzer on [DATE]" at bounding box center [140, 103] width 96 height 7
click at [29, 44] on div "Manage Alerts & Groups" at bounding box center [34, 43] width 32 height 11
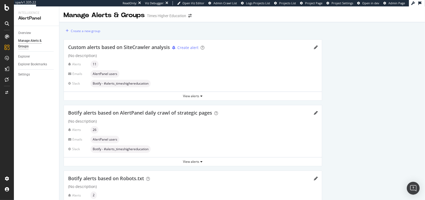
click at [138, 50] on span "Custom alerts based on SiteCrawler analysis" at bounding box center [119, 47] width 102 height 6
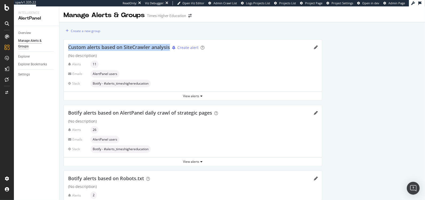
click at [138, 50] on span "Custom alerts based on SiteCrawler analysis" at bounding box center [119, 47] width 102 height 6
click at [127, 49] on span "Custom alerts based on SiteCrawler analysis" at bounding box center [119, 47] width 102 height 6
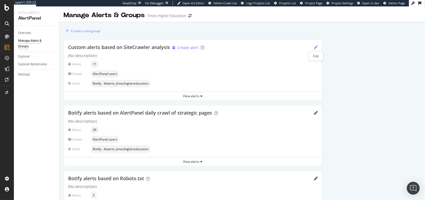
click at [314, 46] on icon "pencil" at bounding box center [316, 47] width 4 height 4
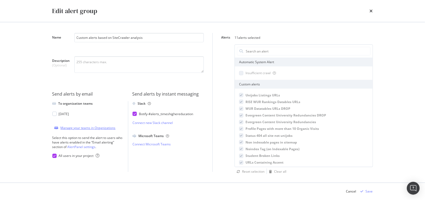
click at [92, 128] on div "Manage your teams in Organizations" at bounding box center [88, 127] width 55 height 5
click at [83, 146] on link "AlertPanel settings" at bounding box center [82, 146] width 28 height 5
click at [53, 115] on div "modal" at bounding box center [54, 113] width 4 height 4
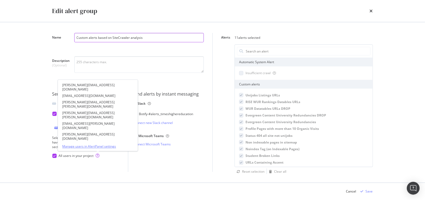
click at [93, 144] on link "Manage users in AlertPanel settings" at bounding box center [97, 146] width 71 height 5
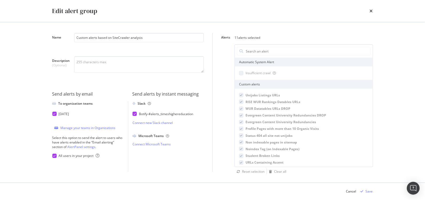
click at [36, 81] on div "Edit alert group Name Custom alerts based on SiteCrawler analysis Description (…" at bounding box center [212, 100] width 425 height 200
click at [123, 61] on textarea "Description (Optional)" at bounding box center [139, 64] width 130 height 17
click at [75, 127] on div "Manage your teams in Organizations" at bounding box center [88, 127] width 55 height 5
click at [55, 142] on div "Select this option to send the alert to users who have alerts enabled in the “E…" at bounding box center [88, 142] width 72 height 14
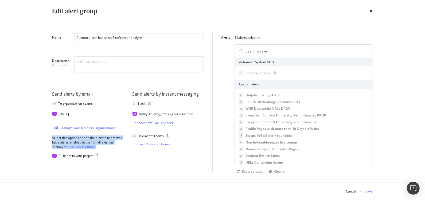
click at [55, 142] on div "Select this option to send the alert to users who have alerts enabled in the “E…" at bounding box center [88, 142] width 72 height 14
click at [57, 142] on div "Select this option to send the alert to users who have alerts enabled in the “E…" at bounding box center [88, 142] width 72 height 14
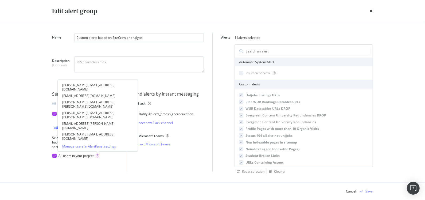
click at [94, 147] on link "Manage users in AlertPanel settings" at bounding box center [97, 146] width 71 height 5
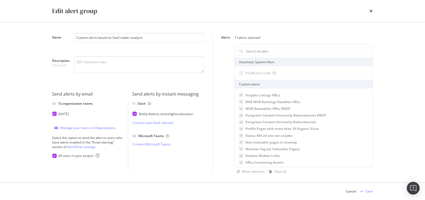
click at [54, 113] on icon "modal" at bounding box center [54, 113] width 2 height 3
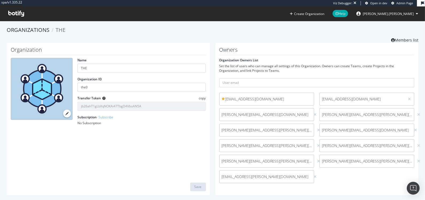
click at [251, 66] on div "Set the list of users who can manage all settings of this Organization. Owners …" at bounding box center [316, 68] width 195 height 9
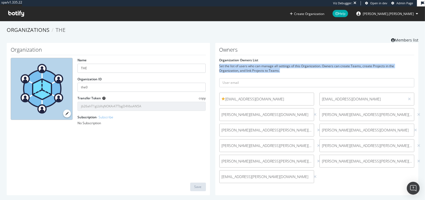
click at [251, 66] on div "Set the list of users who can manage all settings of this Organization. Owners …" at bounding box center [316, 68] width 195 height 9
click at [253, 67] on div "Set the list of users who can manage all settings of this Organization. Owners …" at bounding box center [316, 68] width 195 height 9
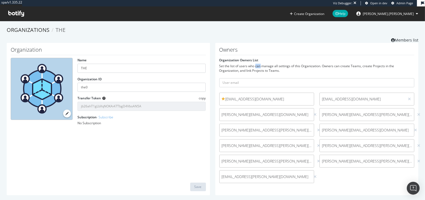
click at [253, 67] on div "Set the list of users who can manage all settings of this Organization. Owners …" at bounding box center [316, 68] width 195 height 9
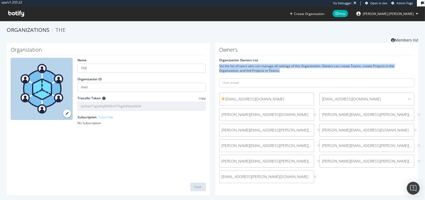
click at [253, 67] on div "Set the list of users who can manage all settings of this Organization. Owners …" at bounding box center [316, 68] width 195 height 9
click at [249, 67] on div "Set the list of users who can manage all settings of this Organization. Owners …" at bounding box center [316, 68] width 195 height 9
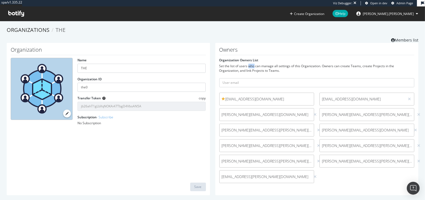
click at [249, 67] on div "Set the list of users who can manage all settings of this Organization. Owners …" at bounding box center [316, 68] width 195 height 9
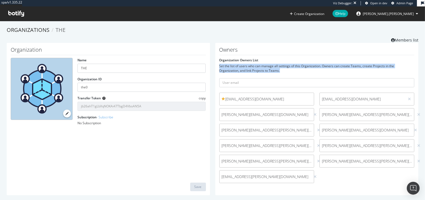
click at [249, 67] on div "Set the list of users who can manage all settings of this Organization. Owners …" at bounding box center [316, 68] width 195 height 9
click at [253, 68] on div "Set the list of users who can manage all settings of this Organization. Owners …" at bounding box center [316, 68] width 195 height 9
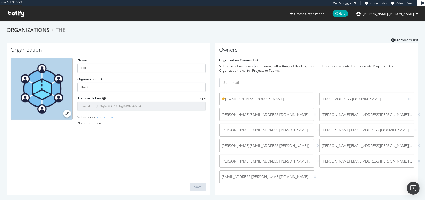
click at [253, 68] on div "Set the list of users who can manage all settings of this Organization. Owners …" at bounding box center [316, 68] width 195 height 9
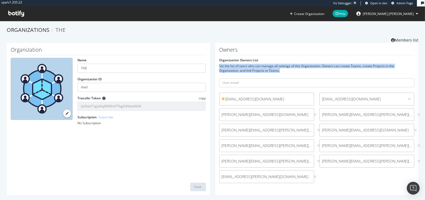
click at [253, 68] on div "Set the list of users who can manage all settings of this Organization. Owners …" at bounding box center [316, 68] width 195 height 9
click at [251, 68] on div "Set the list of users who can manage all settings of this Organization. Owners …" at bounding box center [316, 68] width 195 height 9
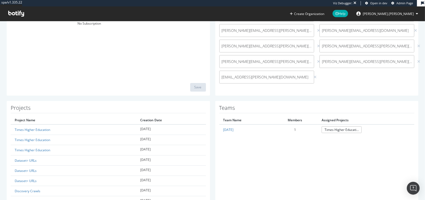
scroll to position [125, 0]
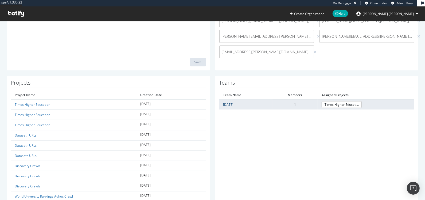
click at [233, 104] on link "[DATE]" at bounding box center [229, 104] width 10 height 5
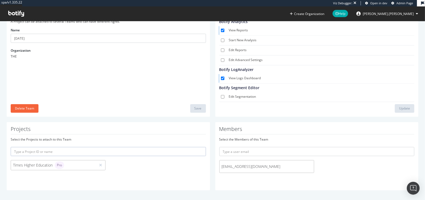
click at [254, 166] on span "[EMAIL_ADDRESS][DOMAIN_NAME]" at bounding box center [267, 166] width 90 height 5
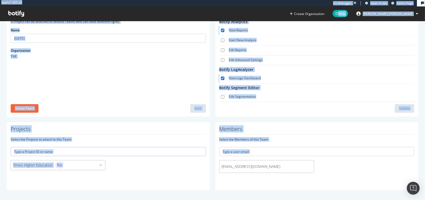
click at [254, 166] on span "[EMAIL_ADDRESS][DOMAIN_NAME]" at bounding box center [267, 166] width 90 height 5
click at [251, 166] on span "[EMAIL_ADDRESS][DOMAIN_NAME]" at bounding box center [267, 166] width 90 height 5
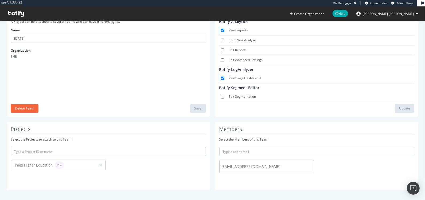
click at [253, 137] on div "Select the Members of this Team" at bounding box center [316, 139] width 195 height 5
click at [251, 137] on div "Select the Members of this Team" at bounding box center [316, 139] width 195 height 5
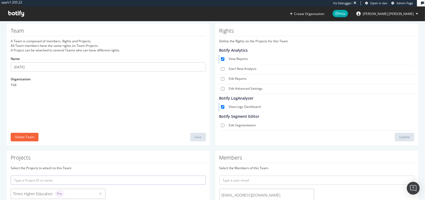
scroll to position [0, 0]
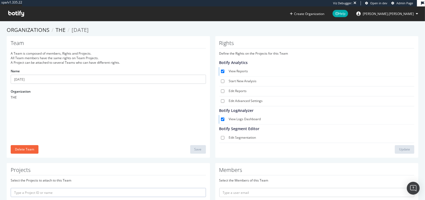
click at [16, 9] on span at bounding box center [16, 13] width 24 height 14
click at [15, 14] on icon at bounding box center [16, 14] width 16 height 6
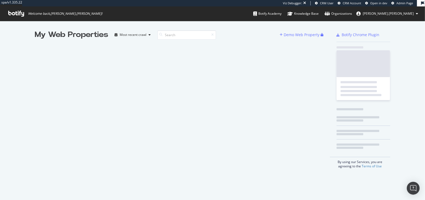
scroll to position [195, 415]
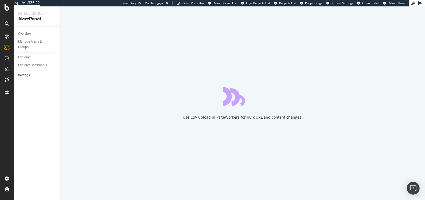
select select "04"
select select "45"
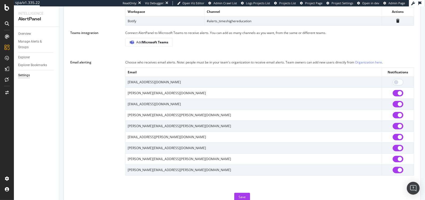
scroll to position [417, 0]
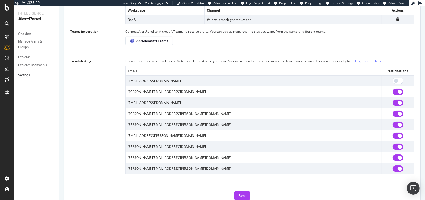
click at [158, 58] on div "Choose who receives email alerts. Note: people must be in your team's organizat…" at bounding box center [269, 61] width 289 height 6
click at [168, 59] on div "Choose who receives email alerts. Note: people must be in your team's organizat…" at bounding box center [269, 61] width 289 height 6
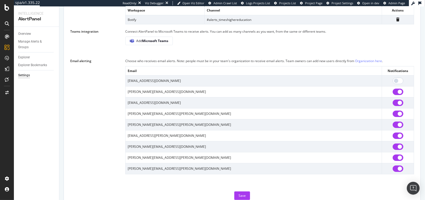
click at [168, 59] on div "Choose who receives email alerts. Note: people must be in your team's organizat…" at bounding box center [269, 61] width 289 height 6
click at [156, 60] on div "Choose who receives email alerts. Note: people must be in your team's organizat…" at bounding box center [269, 61] width 289 height 6
click at [161, 60] on div "Choose who receives email alerts. Note: people must be in your team's organizat…" at bounding box center [269, 61] width 289 height 6
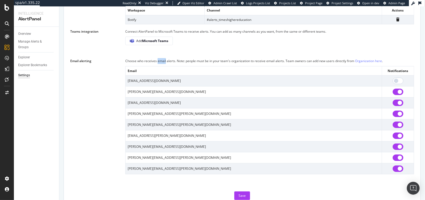
click at [161, 60] on div "Choose who receives email alerts. Note: people must be in your team's organizat…" at bounding box center [269, 61] width 289 height 6
click at [157, 61] on div "Choose who receives email alerts. Note: people must be in your team's organizat…" at bounding box center [269, 61] width 289 height 6
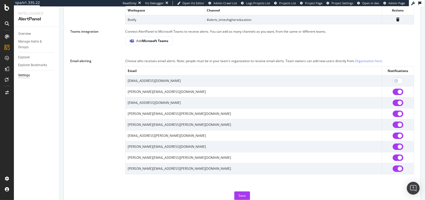
click at [166, 61] on div "Choose who receives email alerts. Note: people must be in your team's organizat…" at bounding box center [269, 61] width 289 height 6
click at [156, 61] on div "Choose who receives email alerts. Note: people must be in your team's organizat…" at bounding box center [269, 61] width 289 height 6
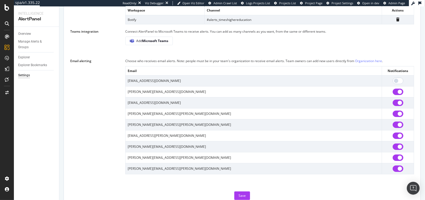
click at [156, 61] on div "Choose who receives email alerts. Note: people must be in your team's organizat…" at bounding box center [269, 61] width 289 height 6
click at [165, 61] on div "Choose who receives email alerts. Note: people must be in your team's organizat…" at bounding box center [269, 61] width 289 height 6
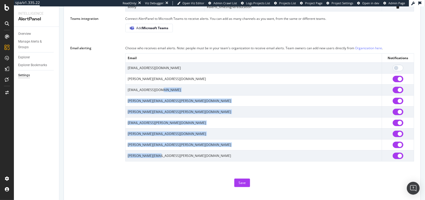
drag, startPoint x: 157, startPoint y: 155, endPoint x: 156, endPoint y: 87, distance: 67.4
click at [156, 87] on tbody "claire.baumforth@timeshighereducation.com Andy@timeshighereducation.com client-…" at bounding box center [270, 111] width 289 height 99
click at [156, 87] on td "[EMAIL_ADDRESS][DOMAIN_NAME]" at bounding box center [254, 89] width 257 height 11
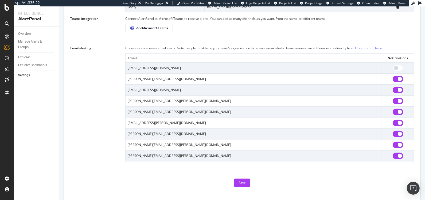
click at [83, 86] on div "Email alerting Choose who receives email alerts. Note: people must be in your t…" at bounding box center [242, 103] width 344 height 116
click at [118, 68] on div "Email alerting Choose who receives email alerts. Note: people must be in your t…" at bounding box center [242, 103] width 344 height 116
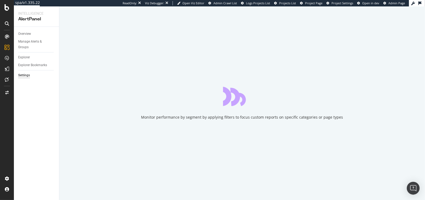
select select "04"
select select "45"
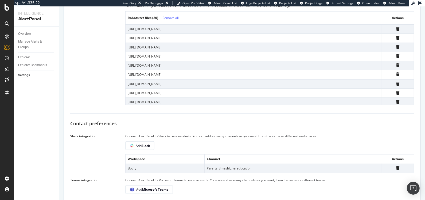
scroll to position [437, 0]
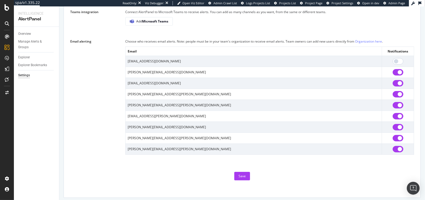
click at [164, 42] on div "Choose who receives email alerts. Note: people must be in your team's organizat…" at bounding box center [269, 41] width 289 height 6
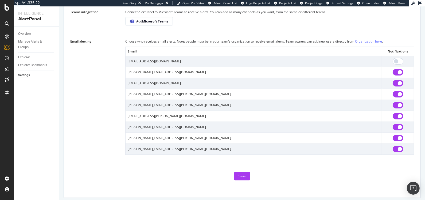
click at [164, 42] on div "Choose who receives email alerts. Note: people must be in your team's organizat…" at bounding box center [269, 41] width 289 height 6
click at [165, 41] on div "Choose who receives email alerts. Note: people must be in your team's organizat…" at bounding box center [269, 41] width 289 height 6
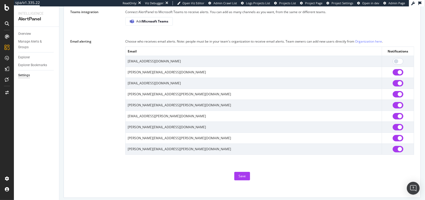
click at [165, 41] on div "Choose who receives email alerts. Note: people must be in your team's organizat…" at bounding box center [269, 41] width 289 height 6
click at [172, 41] on div "Choose who receives email alerts. Note: people must be in your team's organizat…" at bounding box center [269, 41] width 289 height 6
click at [74, 86] on div "Email alerting Choose who receives email alerts. Note: people must be in your t…" at bounding box center [242, 96] width 344 height 116
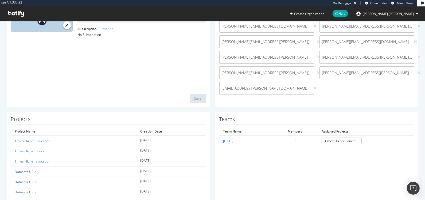
scroll to position [121, 0]
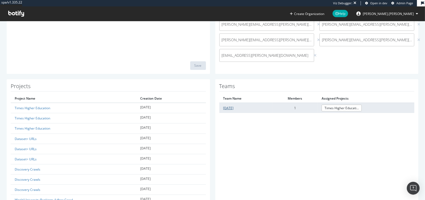
click at [233, 106] on link "[DATE]" at bounding box center [229, 108] width 10 height 5
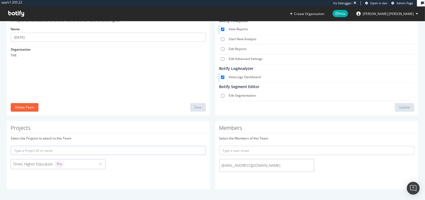
scroll to position [41, 0]
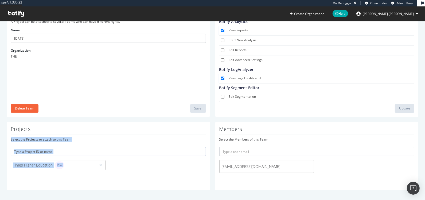
drag, startPoint x: 121, startPoint y: 172, endPoint x: 119, endPoint y: 130, distance: 42.5
click at [119, 130] on div "Projects Select the Projects to attach to this Team Times Higher Education Pro" at bounding box center [108, 156] width 203 height 68
click at [119, 130] on h1 "Projects" at bounding box center [108, 130] width 195 height 8
drag, startPoint x: 119, startPoint y: 130, endPoint x: 139, endPoint y: 168, distance: 43.3
click at [139, 168] on div "Projects Select the Projects to attach to this Team Times Higher Education Pro" at bounding box center [108, 156] width 203 height 68
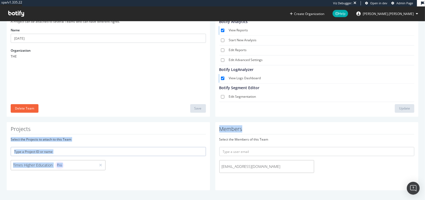
click at [139, 168] on div "Times Higher Education Pro" at bounding box center [108, 166] width 201 height 13
drag, startPoint x: 139, startPoint y: 164, endPoint x: 125, endPoint y: 129, distance: 37.8
click at [125, 129] on div "Projects Select the Projects to attach to this Team Times Higher Education Pro" at bounding box center [108, 156] width 203 height 68
click at [124, 129] on h1 "Projects" at bounding box center [108, 130] width 195 height 8
drag, startPoint x: 124, startPoint y: 129, endPoint x: 161, endPoint y: 179, distance: 61.7
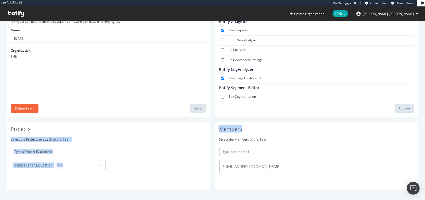
click at [161, 179] on div "Projects Select the Projects to attach to this Team Times Higher Education Pro" at bounding box center [108, 156] width 203 height 68
click at [162, 179] on div "Projects Select the Projects to attach to this Team Times Higher Education Pro" at bounding box center [108, 156] width 203 height 68
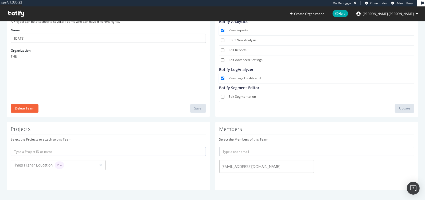
click at [251, 166] on span "[EMAIL_ADDRESS][DOMAIN_NAME]" at bounding box center [267, 166] width 90 height 5
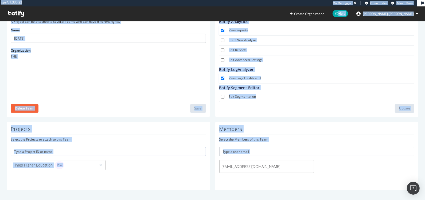
click at [251, 166] on span "[EMAIL_ADDRESS][DOMAIN_NAME]" at bounding box center [267, 166] width 90 height 5
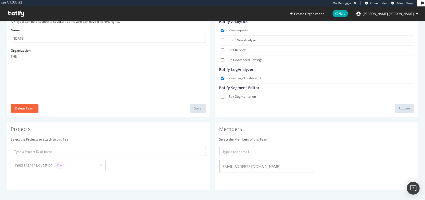
click at [239, 165] on span "[EMAIL_ADDRESS][DOMAIN_NAME]" at bounding box center [267, 166] width 90 height 5
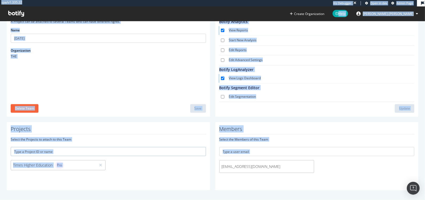
click at [239, 165] on span "[EMAIL_ADDRESS][DOMAIN_NAME]" at bounding box center [267, 166] width 90 height 5
click at [226, 167] on span "[EMAIL_ADDRESS][DOMAIN_NAME]" at bounding box center [267, 166] width 90 height 5
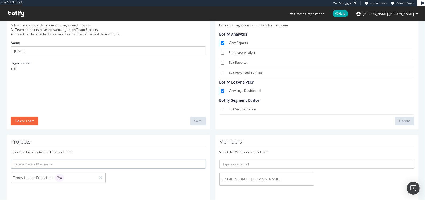
scroll to position [0, 0]
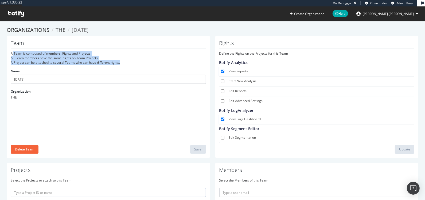
drag, startPoint x: 13, startPoint y: 53, endPoint x: 129, endPoint y: 60, distance: 116.3
click at [129, 60] on div "A Team is composed of members, Rights and Projects. All Team members have the s…" at bounding box center [108, 58] width 195 height 14
drag, startPoint x: 129, startPoint y: 60, endPoint x: 16, endPoint y: 53, distance: 113.4
click at [16, 53] on div "A Team is composed of members, Rights and Projects. All Team members have the s…" at bounding box center [108, 58] width 195 height 14
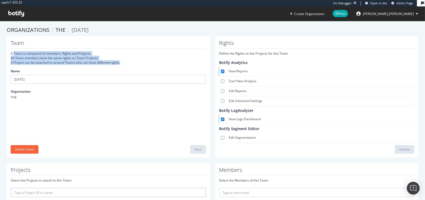
click at [16, 53] on div "A Team is composed of members, Rights and Projects. All Team members have the s…" at bounding box center [108, 58] width 195 height 14
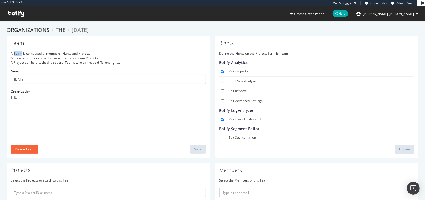
click at [16, 53] on div "A Team is composed of members, Rights and Projects. All Team members have the s…" at bounding box center [108, 58] width 195 height 14
click at [52, 61] on div "A Team is composed of members, Rights and Projects. All Team members have the s…" at bounding box center [108, 58] width 195 height 14
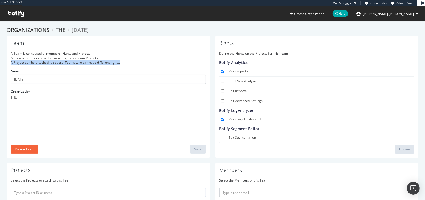
click at [29, 61] on div "A Team is composed of members, Rights and Projects. All Team members have the s…" at bounding box center [108, 58] width 195 height 14
click at [45, 57] on div "A Team is composed of members, Rights and Projects. All Team members have the s…" at bounding box center [108, 58] width 195 height 14
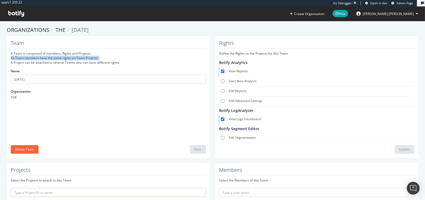
click at [45, 57] on div "A Team is composed of members, Rights and Projects. All Team members have the s…" at bounding box center [108, 58] width 195 height 14
click at [37, 64] on div "A Team is composed of members, Rights and Projects. All Team members have the s…" at bounding box center [108, 58] width 195 height 14
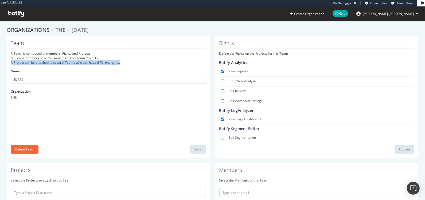
click at [20, 60] on div "A Team is composed of members, Rights and Projects. All Team members have the s…" at bounding box center [108, 58] width 195 height 14
click at [51, 62] on div "A Team is composed of members, Rights and Projects. All Team members have the s…" at bounding box center [108, 58] width 195 height 14
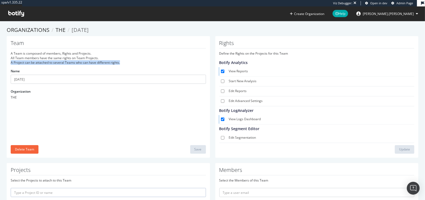
click at [51, 62] on div "A Team is composed of members, Rights and Projects. All Team members have the s…" at bounding box center [108, 58] width 195 height 14
click at [34, 60] on div "A Team is composed of members, Rights and Projects. All Team members have the s…" at bounding box center [108, 58] width 195 height 14
drag, startPoint x: 10, startPoint y: 56, endPoint x: 123, endPoint y: 62, distance: 112.4
click at [123, 62] on div "A Team is composed of members, Rights and Projects. All Team members have the s…" at bounding box center [108, 58] width 195 height 14
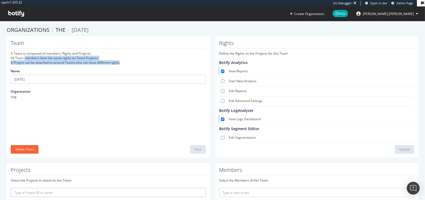
drag, startPoint x: 123, startPoint y: 62, endPoint x: 22, endPoint y: 58, distance: 101.1
click at [22, 58] on div "A Team is composed of members, Rights and Projects. All Team members have the s…" at bounding box center [108, 58] width 195 height 14
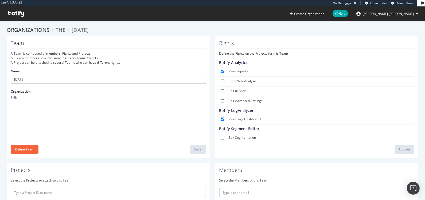
click at [97, 80] on input "August 2025" at bounding box center [108, 79] width 195 height 9
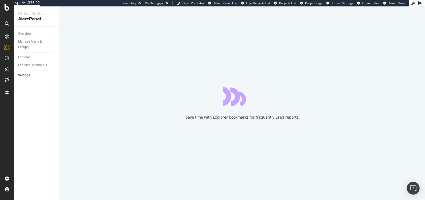
select select "04"
select select "45"
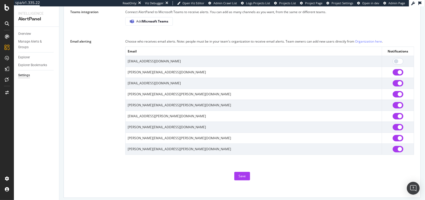
scroll to position [435, 0]
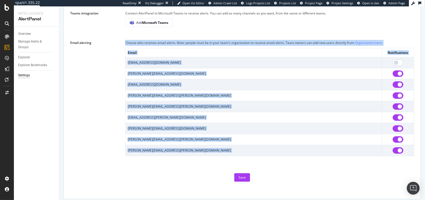
drag, startPoint x: 179, startPoint y: 166, endPoint x: 106, endPoint y: 62, distance: 126.6
click at [106, 62] on div "Email alerting Choose who receives email alerts. Note: people must be in your t…" at bounding box center [242, 98] width 344 height 116
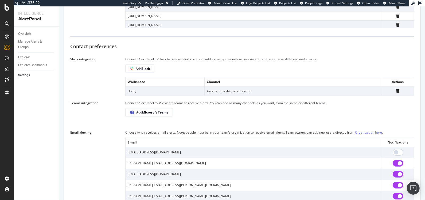
scroll to position [437, 0]
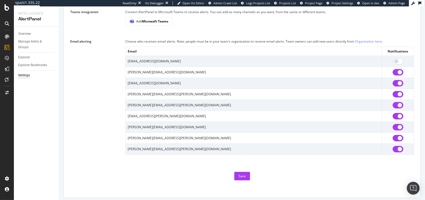
click at [164, 59] on td "[EMAIL_ADDRESS][DOMAIN_NAME]" at bounding box center [254, 61] width 257 height 11
click at [152, 60] on td "[EMAIL_ADDRESS][DOMAIN_NAME]" at bounding box center [254, 61] width 257 height 11
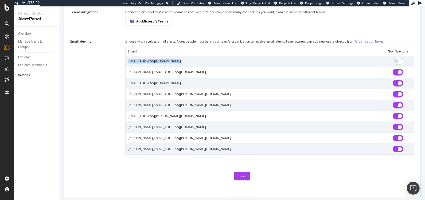
click at [152, 60] on td "[EMAIL_ADDRESS][DOMAIN_NAME]" at bounding box center [254, 61] width 257 height 11
click at [176, 45] on div "Choose who receives email alerts. Note: people must be in your team's organizat…" at bounding box center [269, 96] width 289 height 116
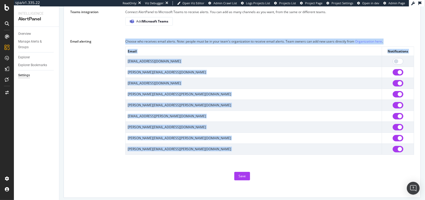
click at [176, 45] on div "Choose who receives email alerts. Note: people must be in your team's organizat…" at bounding box center [269, 96] width 289 height 116
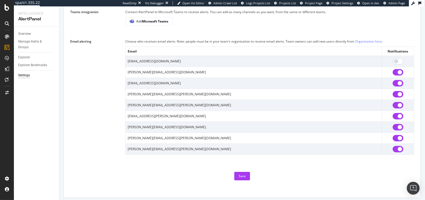
click at [171, 40] on div "Choose who receives email alerts. Note: people must be in your team's organizat…" at bounding box center [269, 41] width 289 height 6
click at [185, 40] on div "Choose who receives email alerts. Note: people must be in your team's organizat…" at bounding box center [269, 41] width 289 height 6
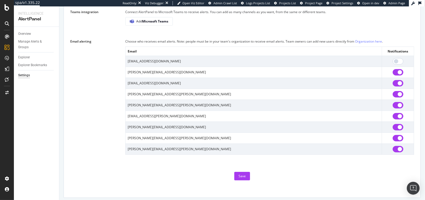
click at [185, 40] on div "Choose who receives email alerts. Note: people must be in your team's organizat…" at bounding box center [269, 41] width 289 height 6
click at [180, 40] on div "Choose who receives email alerts. Note: people must be in your team's organizat…" at bounding box center [269, 41] width 289 height 6
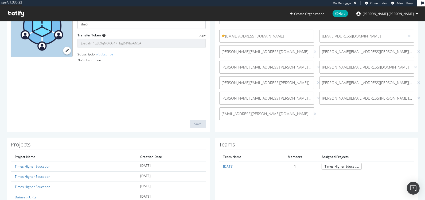
scroll to position [125, 0]
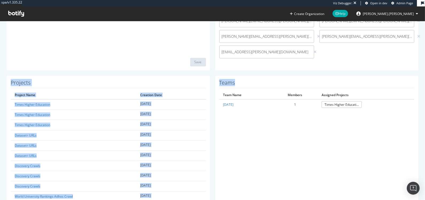
drag, startPoint x: 233, startPoint y: 121, endPoint x: 211, endPoint y: 71, distance: 54.2
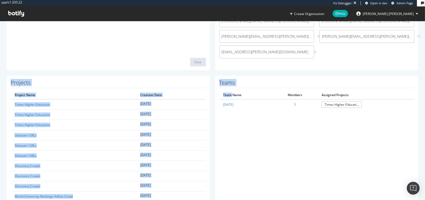
drag, startPoint x: 222, startPoint y: 88, endPoint x: 248, endPoint y: 124, distance: 44.5
drag, startPoint x: 242, startPoint y: 109, endPoint x: 218, endPoint y: 70, distance: 46.1
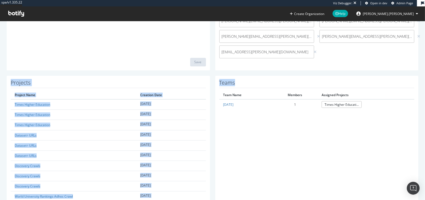
drag, startPoint x: 219, startPoint y: 71, endPoint x: 257, endPoint y: 129, distance: 69.6
drag, startPoint x: 256, startPoint y: 128, endPoint x: 226, endPoint y: 70, distance: 65.3
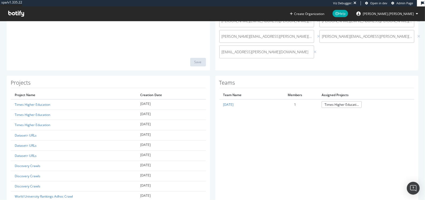
click at [16, 83] on h1 "Projects" at bounding box center [108, 84] width 195 height 8
click at [15, 84] on h1 "Projects" at bounding box center [108, 84] width 195 height 8
drag, startPoint x: 274, startPoint y: 87, endPoint x: 219, endPoint y: 79, distance: 55.5
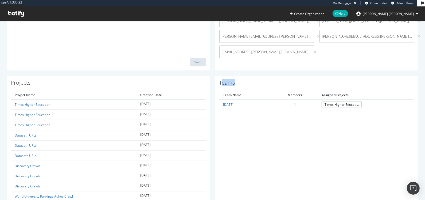
click at [219, 80] on h1 "Teams" at bounding box center [316, 84] width 195 height 8
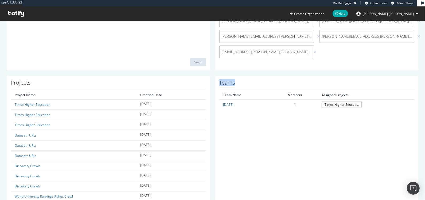
click at [222, 80] on h1 "Teams" at bounding box center [316, 84] width 195 height 8
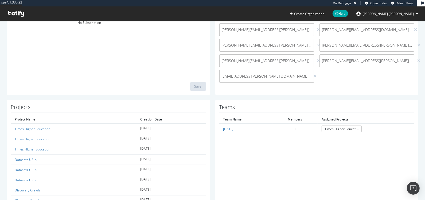
scroll to position [151, 0]
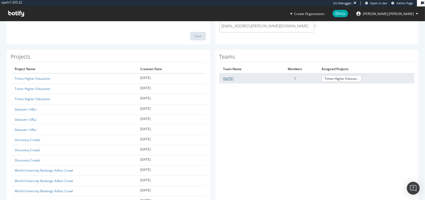
click at [234, 79] on link "August 2025" at bounding box center [229, 78] width 10 height 5
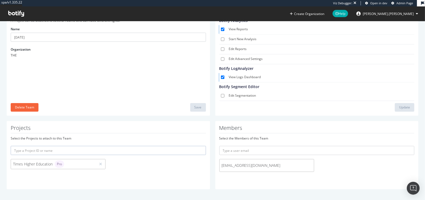
scroll to position [41, 0]
drag, startPoint x: 234, startPoint y: 165, endPoint x: 216, endPoint y: 163, distance: 18.3
click at [217, 163] on div "krishalini.pathmanathan@timeshighereducation.com" at bounding box center [267, 166] width 100 height 13
copy span "krishalini"
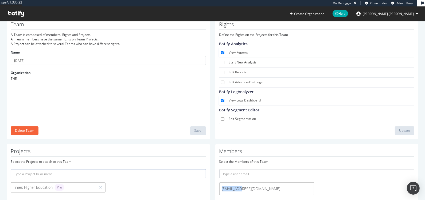
scroll to position [0, 0]
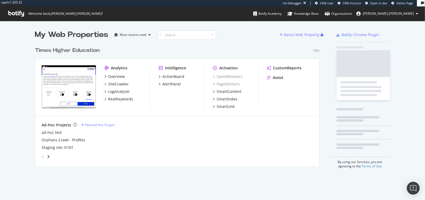
scroll to position [121, 284]
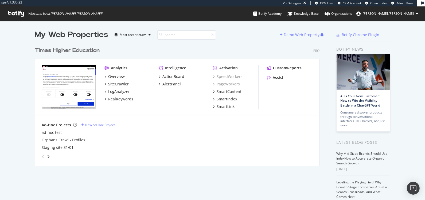
click at [63, 73] on img "grid" at bounding box center [69, 86] width 54 height 43
click at [45, 90] on img "grid" at bounding box center [69, 86] width 54 height 43
click at [110, 76] on div "Overview" at bounding box center [116, 76] width 17 height 5
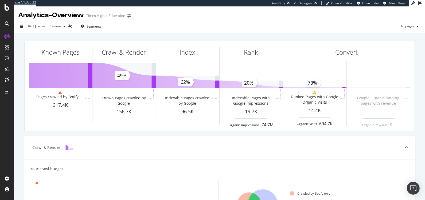
click at [119, 14] on div "Times Higher Education" at bounding box center [105, 15] width 39 height 5
click at [103, 15] on div "Times Higher Education" at bounding box center [105, 15] width 39 height 5
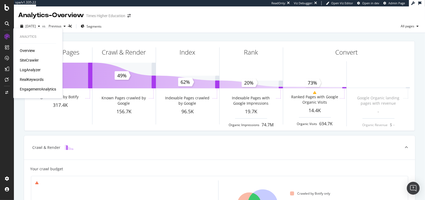
click at [26, 61] on div "SiteCrawler" at bounding box center [29, 59] width 19 height 5
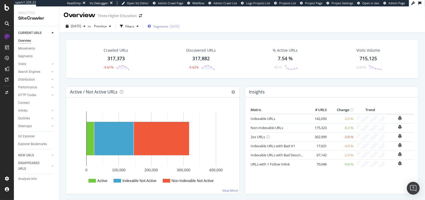
click at [168, 27] on span "Segments" at bounding box center [160, 26] width 15 height 5
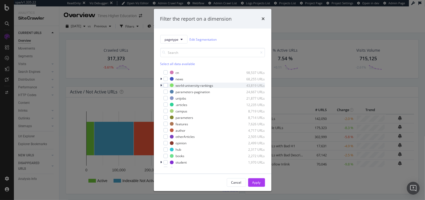
click at [161, 86] on icon "modal" at bounding box center [162, 85] width 2 height 3
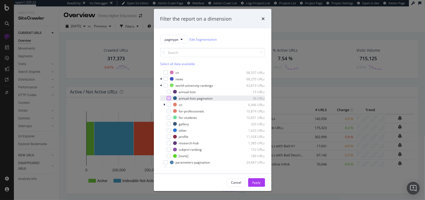
click at [169, 98] on div "modal" at bounding box center [169, 98] width 4 height 4
click at [166, 105] on div "modal" at bounding box center [165, 104] width 3 height 5
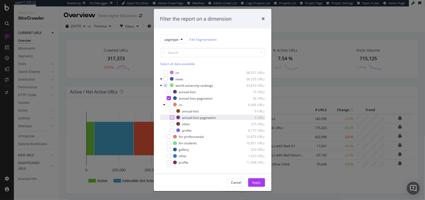
click at [172, 117] on div "modal" at bounding box center [172, 117] width 4 height 4
click at [256, 180] on div "Apply" at bounding box center [257, 182] width 8 height 8
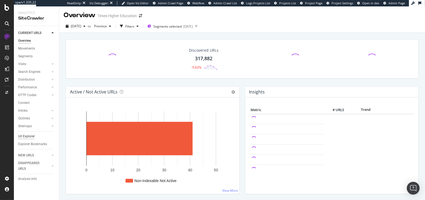
click at [33, 137] on div "Url Explorer" at bounding box center [26, 136] width 17 height 6
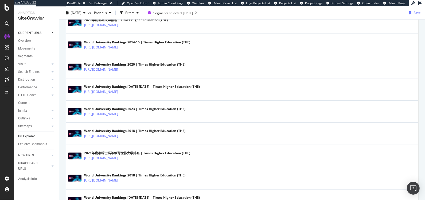
scroll to position [879, 0]
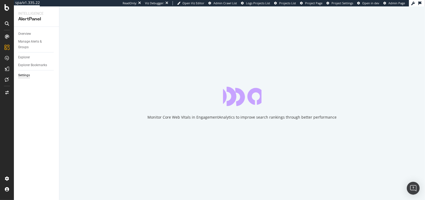
select select "04"
select select "45"
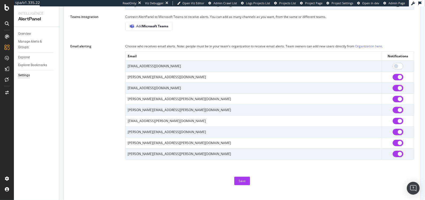
scroll to position [425, 0]
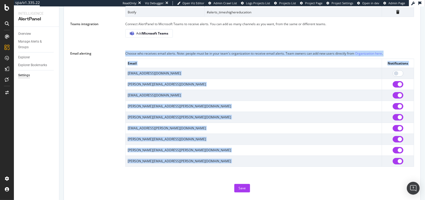
drag, startPoint x: 155, startPoint y: 169, endPoint x: 119, endPoint y: 75, distance: 101.1
click at [118, 75] on div "Email alerting Choose who receives email alerts. Note: people must be in your t…" at bounding box center [242, 109] width 344 height 116
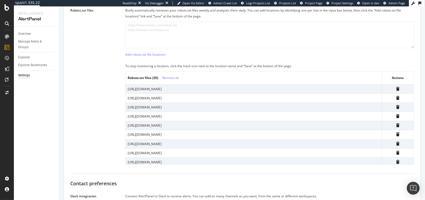
scroll to position [206, 0]
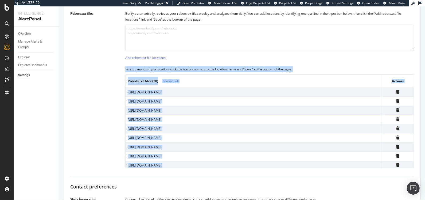
drag, startPoint x: 99, startPoint y: 66, endPoint x: 106, endPoint y: 172, distance: 105.8
click at [106, 172] on div "Crawl settings These settings only apply to AlertPanel. Crawler speed 3 URLs/s …" at bounding box center [242, 113] width 344 height 545
drag, startPoint x: 106, startPoint y: 172, endPoint x: 99, endPoint y: 52, distance: 120.0
click at [99, 52] on div "Crawl settings These settings only apply to AlertPanel. Crawler speed 3 URLs/s …" at bounding box center [242, 113] width 344 height 545
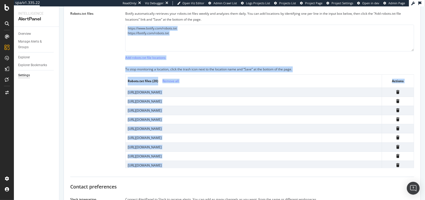
click at [99, 52] on div "Robots.txt files Botify automatically retrieves your robots.txt files weekly an…" at bounding box center [242, 89] width 344 height 157
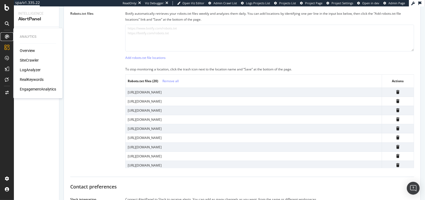
click at [9, 36] on div at bounding box center [7, 36] width 9 height 9
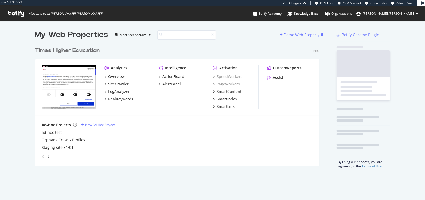
scroll to position [121, 284]
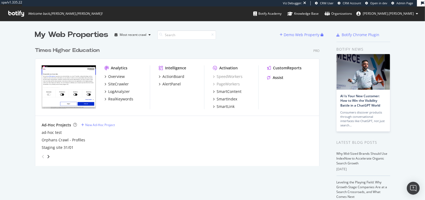
click at [57, 48] on div "Times Higher Education" at bounding box center [67, 51] width 65 height 8
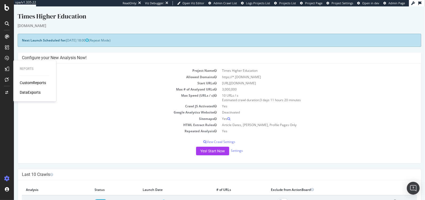
click at [29, 79] on div "Reports CustomReports DataExports" at bounding box center [35, 80] width 38 height 39
click at [29, 81] on div "CustomReports" at bounding box center [33, 82] width 26 height 5
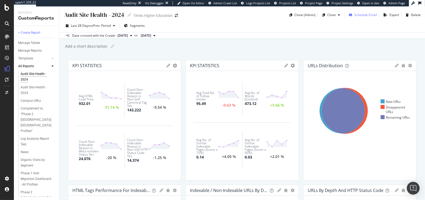
click at [360, 16] on div "Schedule Email" at bounding box center [366, 15] width 23 height 5
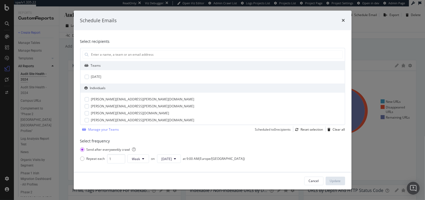
click at [345, 20] on icon "times" at bounding box center [343, 20] width 3 height 4
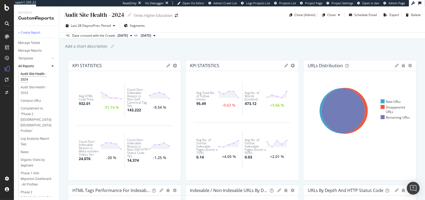
click at [344, 20] on div "Last 28 Days vs Prev. Period Segments Data crossed with the Crawls 2025 Aug. 8t…" at bounding box center [242, 29] width 366 height 20
click at [389, 34] on div "Data crossed with the Crawls 2025 Aug. 8th vs 2025 Jul. 11th" at bounding box center [242, 35] width 366 height 6
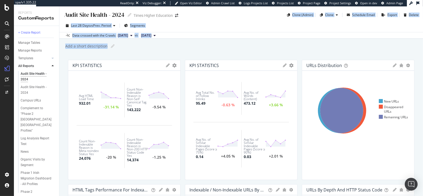
drag, startPoint x: 188, startPoint y: 48, endPoint x: 197, endPoint y: 17, distance: 32.8
click at [197, 17] on div "Audit Site Health - 2024 Audit Site Health - 2024 Times Higher Education Clone …" at bounding box center [240, 101] width 363 height 190
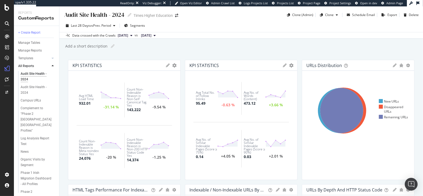
click at [200, 17] on div "Audit Site Health - 2024 Audit Site Health - 2024 Times Higher Education Clone …" at bounding box center [240, 12] width 363 height 13
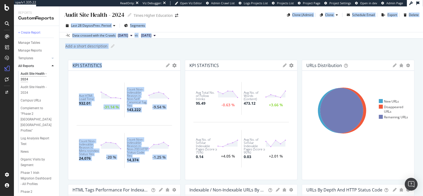
drag, startPoint x: 201, startPoint y: 17, endPoint x: 219, endPoint y: 62, distance: 49.2
click at [219, 62] on div "Audit Site Health - 2024 Audit Site Health - 2024 Times Higher Education Clone …" at bounding box center [240, 101] width 363 height 190
click at [219, 62] on div "KPI STATISTICS KPIs Table Edit KPIs Apply Filter Export as CSV Delete Add to Cu…" at bounding box center [241, 65] width 112 height 11
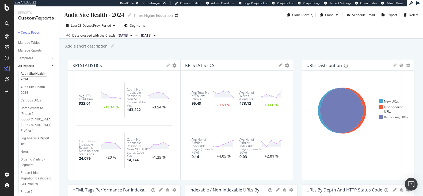
drag, startPoint x: 223, startPoint y: 41, endPoint x: 216, endPoint y: 11, distance: 31.2
click at [216, 11] on div "Audit Site Health - 2024 Audit Site Health - 2024 Times Higher Education Clone …" at bounding box center [240, 101] width 363 height 190
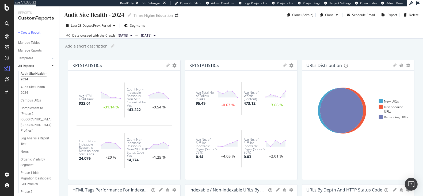
click at [216, 11] on div "Audit Site Health - 2024 Audit Site Health - 2024 Times Higher Education Clone …" at bounding box center [240, 12] width 363 height 13
click at [352, 14] on div "Schedule Email" at bounding box center [363, 15] width 23 height 5
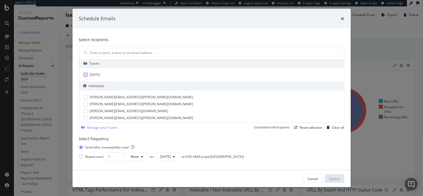
click at [84, 75] on div "modal" at bounding box center [85, 75] width 4 height 4
click at [84, 75] on icon "modal" at bounding box center [85, 75] width 2 height 3
click at [87, 98] on div "modal" at bounding box center [85, 97] width 4 height 4
click at [86, 98] on icon "modal" at bounding box center [85, 97] width 2 height 3
click at [314, 179] on div "Cancel" at bounding box center [313, 179] width 10 height 5
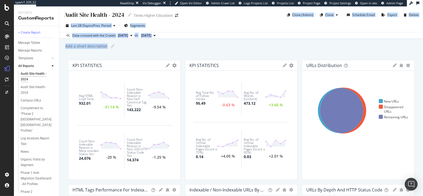
drag, startPoint x: 265, startPoint y: 26, endPoint x: 229, endPoint y: 7, distance: 41.3
click at [229, 7] on div "Audit Site Health - 2024 Audit Site Health - 2024 Times Higher Education Clone …" at bounding box center [240, 101] width 363 height 190
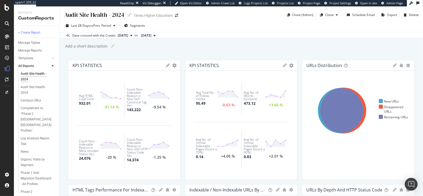
click at [231, 17] on div "Audit Site Health - 2024 Audit Site Health - 2024 Times Higher Education Clone …" at bounding box center [240, 12] width 363 height 13
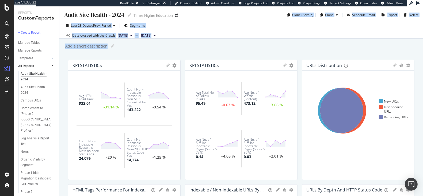
drag, startPoint x: 226, startPoint y: 16, endPoint x: 262, endPoint y: 51, distance: 50.5
click at [262, 51] on div "Audit Site Health - 2024 Audit Site Health - 2024 Times Higher Education Clone …" at bounding box center [240, 101] width 363 height 190
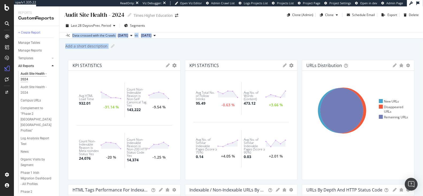
drag, startPoint x: 242, startPoint y: 34, endPoint x: 235, endPoint y: 26, distance: 9.9
click at [235, 27] on div "Audit Site Health - 2024 Audit Site Health - 2024 Times Higher Education Clone …" at bounding box center [240, 101] width 363 height 190
click at [235, 26] on div "Last 28 Days vs Prev. Period Segments" at bounding box center [240, 26] width 363 height 11
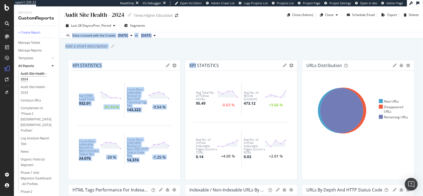
drag, startPoint x: 236, startPoint y: 28, endPoint x: 260, endPoint y: 55, distance: 36.7
click at [260, 55] on div "Audit Site Health - 2024 Audit Site Health - 2024 Times Higher Education Clone …" at bounding box center [240, 101] width 363 height 190
drag, startPoint x: 260, startPoint y: 55, endPoint x: 248, endPoint y: 29, distance: 29.1
click at [249, 31] on div "Audit Site Health - 2024 Audit Site Health - 2024 Times Higher Education Clone …" at bounding box center [240, 101] width 363 height 190
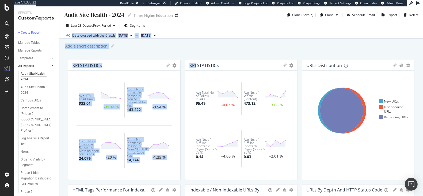
click at [248, 29] on div "Last 28 Days vs Prev. Period Segments" at bounding box center [240, 26] width 363 height 11
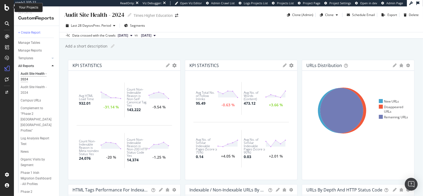
click at [5, 8] on icon at bounding box center [7, 7] width 5 height 6
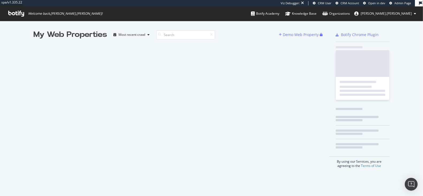
scroll to position [191, 413]
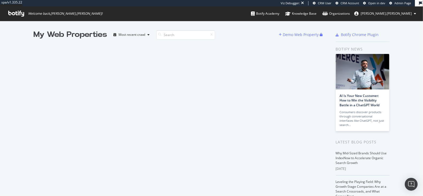
click at [289, 76] on div "My Web Properties Most recent crawl Demo Web Property" at bounding box center [181, 152] width 295 height 247
drag, startPoint x: 387, startPoint y: 41, endPoint x: 215, endPoint y: 30, distance: 173.1
click at [215, 30] on div "My Web Properties Most recent crawl Demo Web Property Botify Chrome Plugin Boti…" at bounding box center [211, 153] width 423 height 264
click at [217, 30] on div "My Web Properties Most recent crawl" at bounding box center [156, 34] width 245 height 11
drag, startPoint x: 217, startPoint y: 30, endPoint x: 377, endPoint y: 43, distance: 161.0
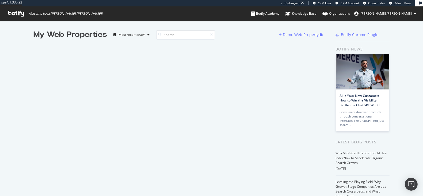
click at [377, 43] on div "My Web Properties Most recent crawl Demo Web Property Botify Chrome Plugin Boti…" at bounding box center [211, 153] width 423 height 264
click at [396, 38] on div "My Web Properties Most recent crawl Demo Web Property Botify Chrome Plugin Boti…" at bounding box center [211, 153] width 423 height 264
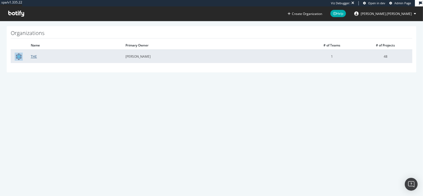
click at [34, 55] on link "THE" at bounding box center [34, 56] width 6 height 5
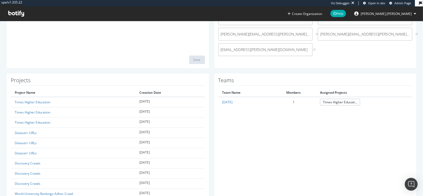
scroll to position [149, 0]
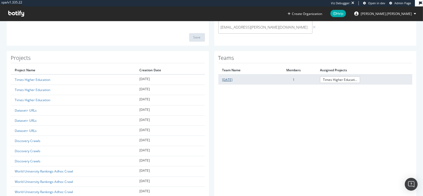
click at [226, 80] on link "[DATE]" at bounding box center [227, 80] width 10 height 5
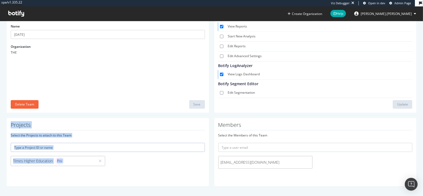
drag, startPoint x: 152, startPoint y: 171, endPoint x: 141, endPoint y: 117, distance: 55.1
click at [141, 117] on div "Organizations THE [DATE] Team A Team is composed of members, Rights and Project…" at bounding box center [211, 87] width 409 height 210
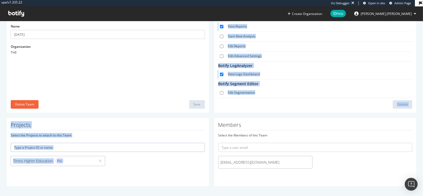
click at [141, 117] on div "Team A Team is composed of members, Rights and Projects. All Team members have …" at bounding box center [211, 54] width 415 height 127
drag, startPoint x: 141, startPoint y: 117, endPoint x: 154, endPoint y: 181, distance: 65.2
click at [154, 181] on div "Organizations THE [DATE] Team A Team is composed of members, Rights and Project…" at bounding box center [211, 87] width 409 height 210
click at [154, 181] on div "Projects Select the Projects to attach to this Team Times Higher Education Pro" at bounding box center [108, 152] width 202 height 68
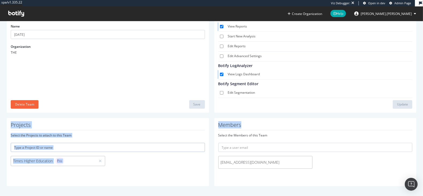
drag, startPoint x: 154, startPoint y: 181, endPoint x: 148, endPoint y: 120, distance: 60.7
click at [148, 120] on div "Projects Select the Projects to attach to this Team Times Higher Education Pro" at bounding box center [108, 152] width 202 height 68
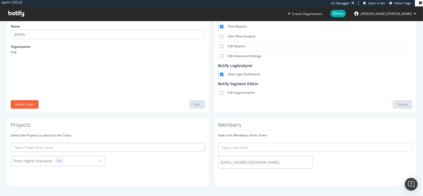
scroll to position [0, 0]
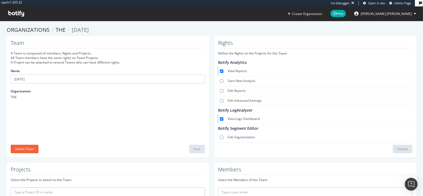
click at [244, 54] on p "Define the Rights on the Projects for this Team" at bounding box center [315, 53] width 194 height 5
click at [240, 55] on p "Define the Rights on the Projects for this Team" at bounding box center [315, 53] width 194 height 5
